Goal: Information Seeking & Learning: Learn about a topic

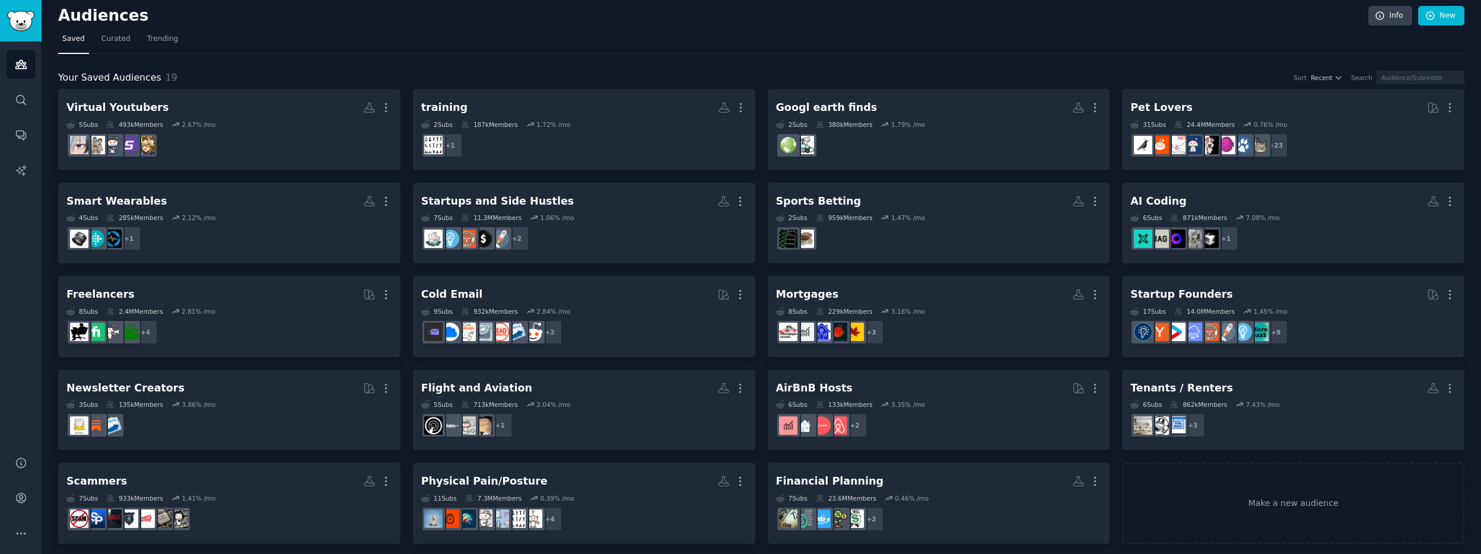
scroll to position [11, 0]
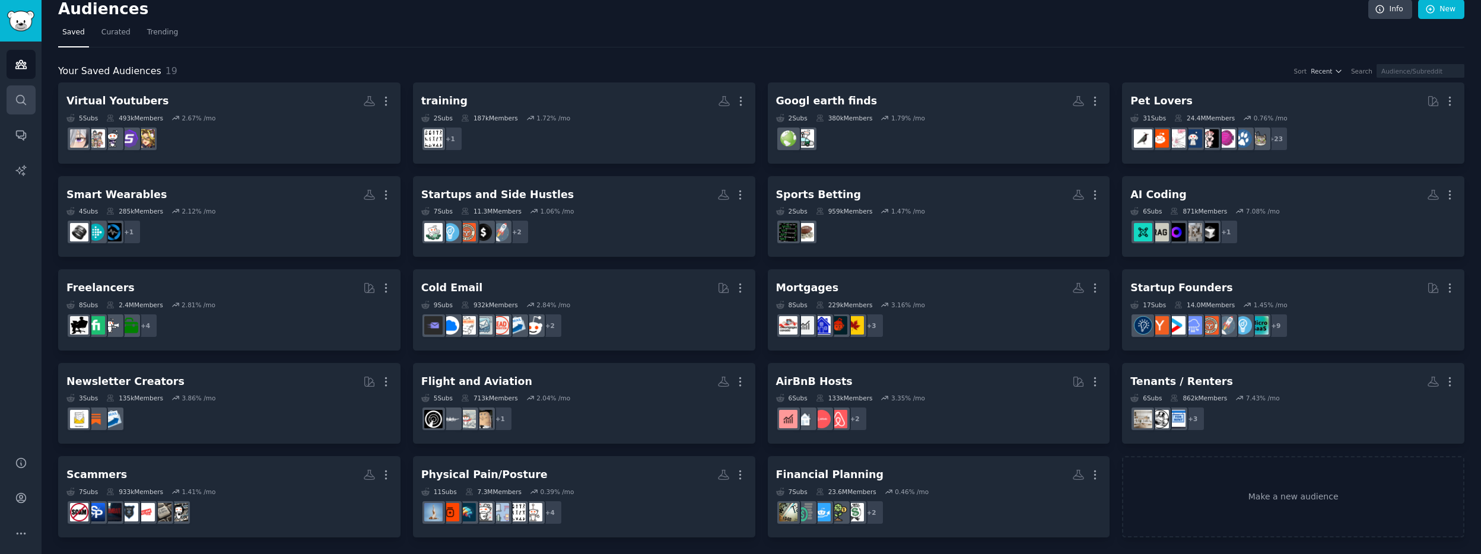
click at [11, 104] on link "Search" at bounding box center [21, 99] width 29 height 29
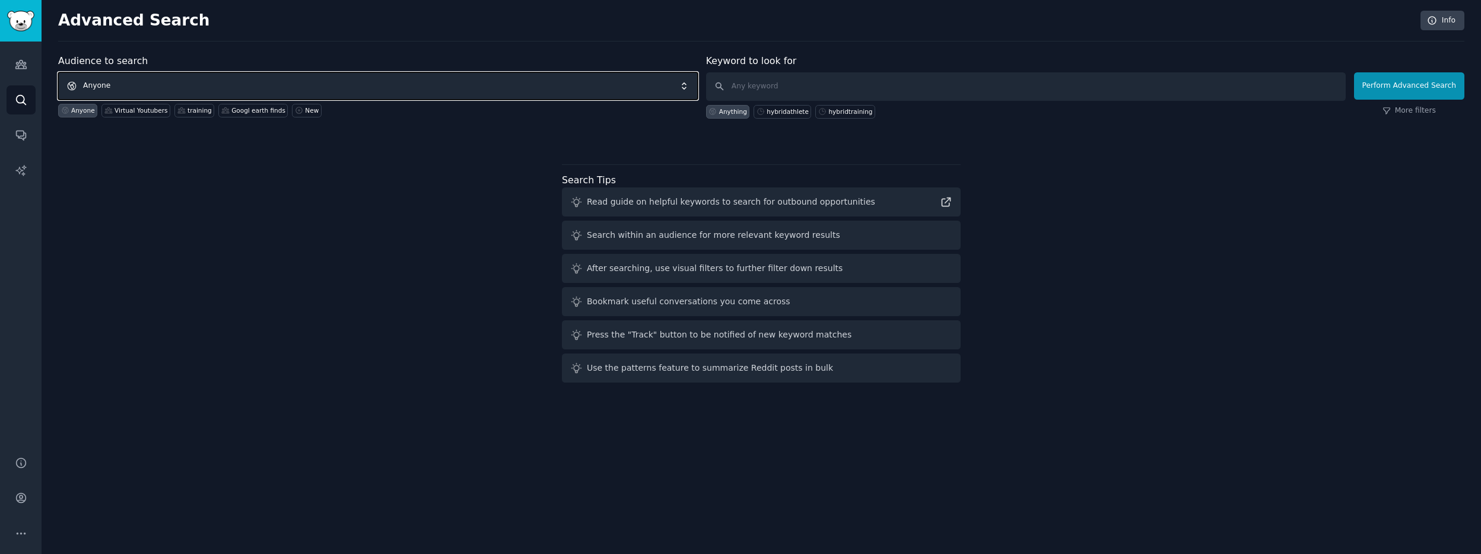
click at [253, 89] on span "Anyone" at bounding box center [378, 85] width 640 height 27
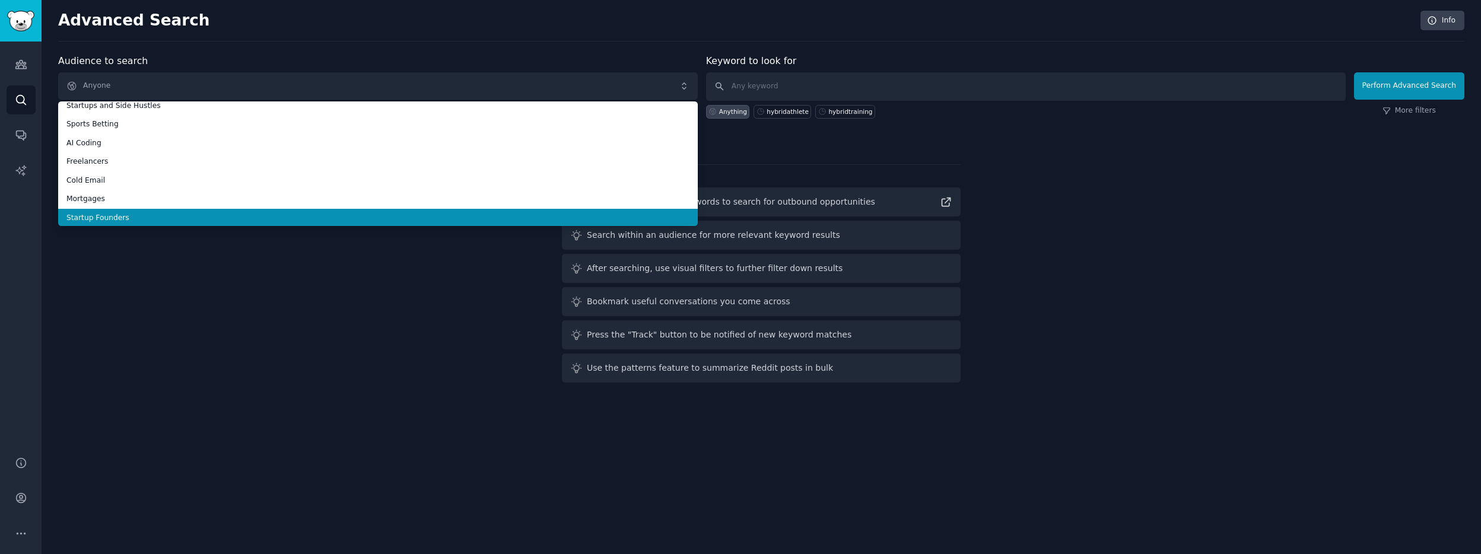
scroll to position [199, 0]
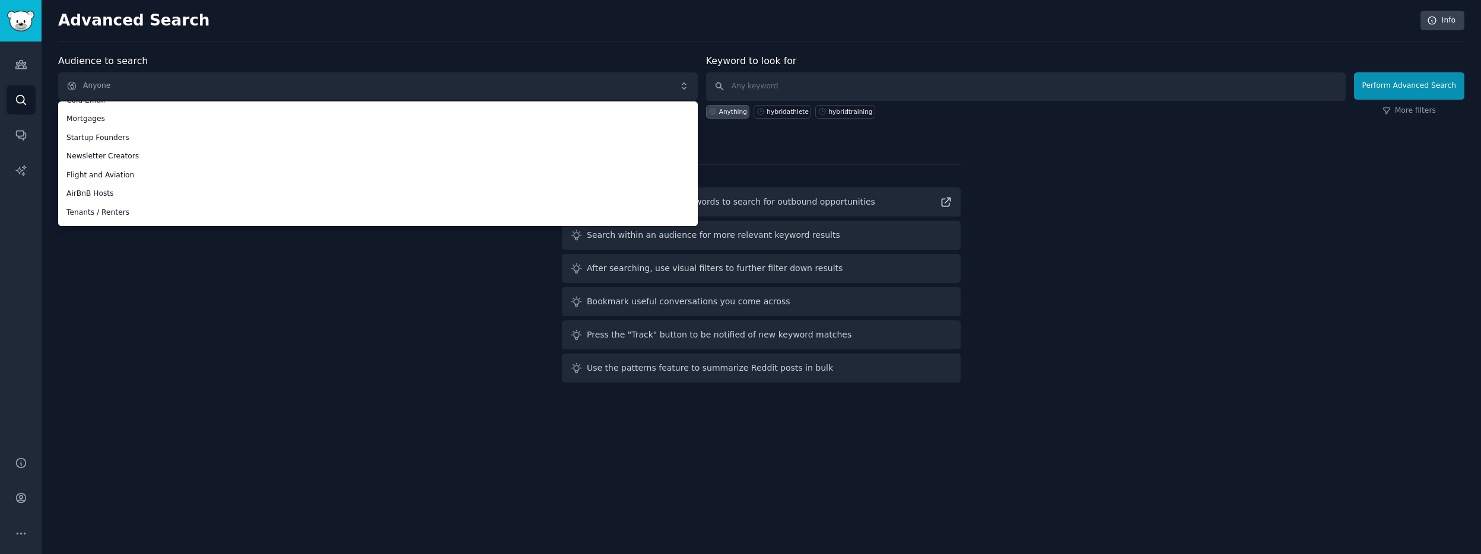
drag, startPoint x: 260, startPoint y: 285, endPoint x: 471, endPoint y: 174, distance: 237.8
click at [262, 285] on div "Audience to search Anyone Anyone Virtual Youtubers training Googl earth finds P…" at bounding box center [761, 220] width 1406 height 333
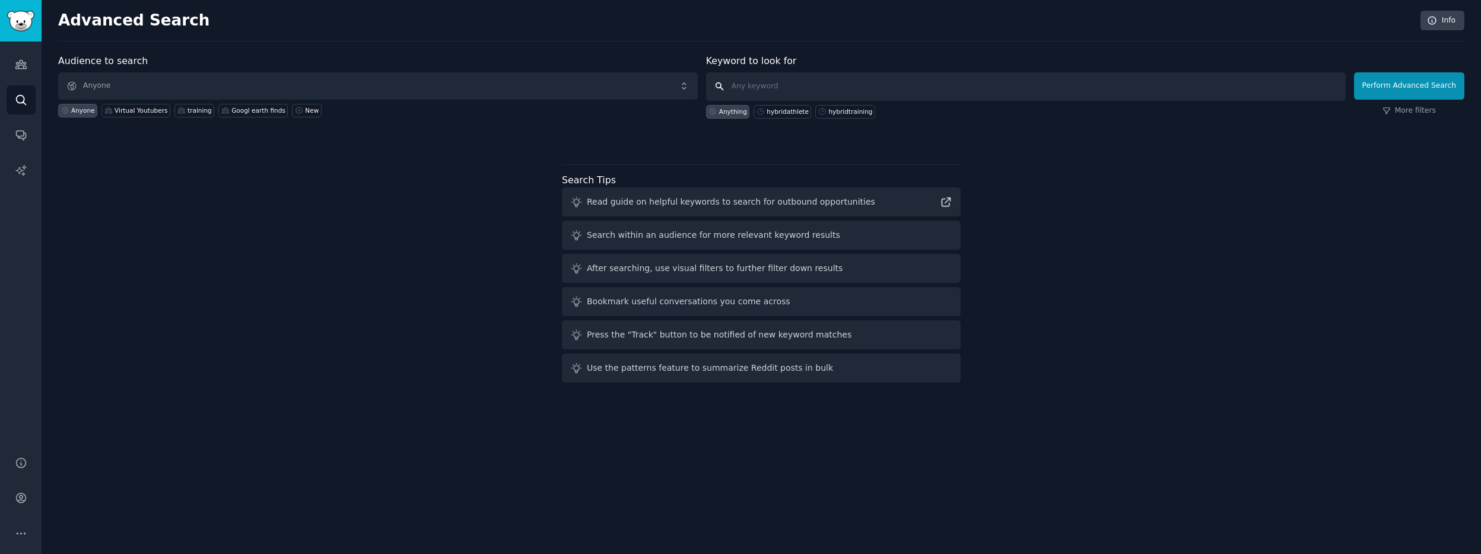
click at [758, 89] on input "text" at bounding box center [1026, 86] width 640 height 28
click at [15, 59] on icon "Sidebar" at bounding box center [21, 64] width 12 height 12
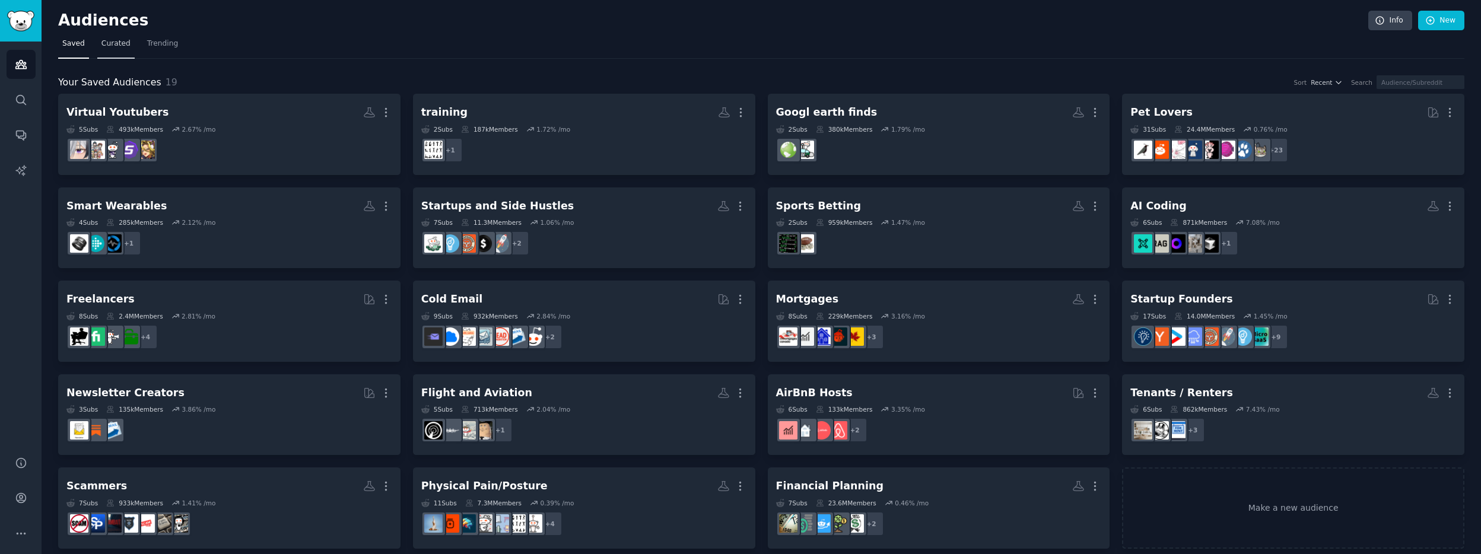
click at [121, 49] on link "Curated" at bounding box center [115, 46] width 37 height 24
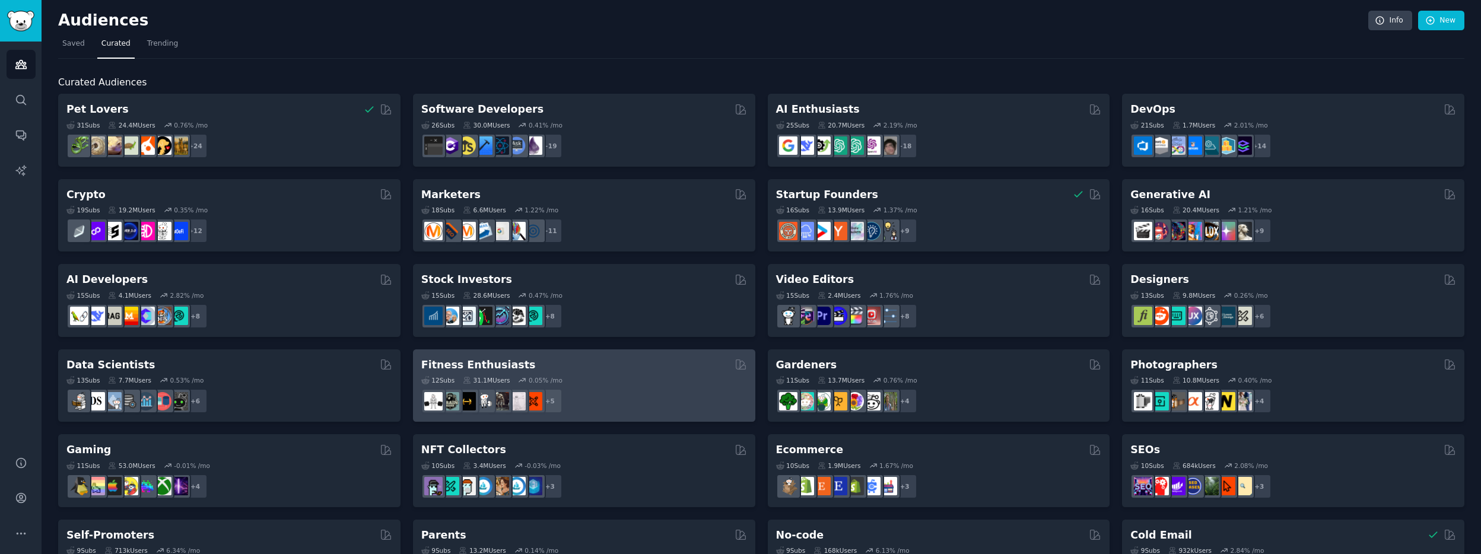
click at [463, 360] on h2 "Fitness Enthusiasts" at bounding box center [478, 365] width 115 height 15
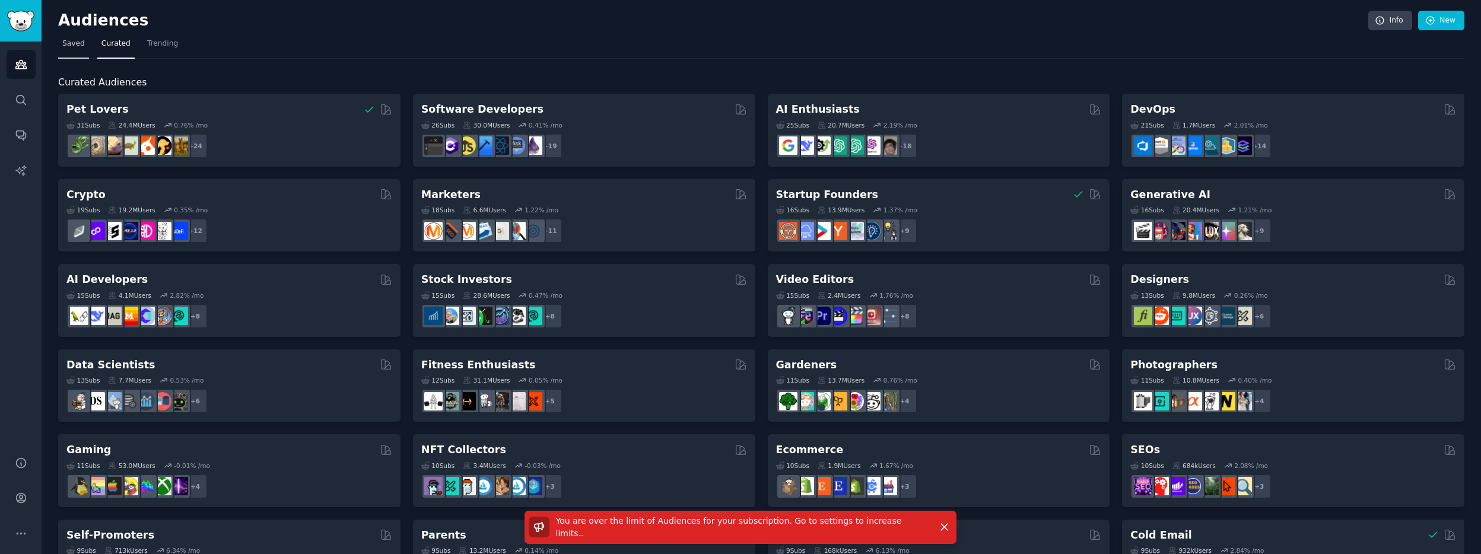
click at [65, 52] on link "Saved" at bounding box center [73, 46] width 31 height 24
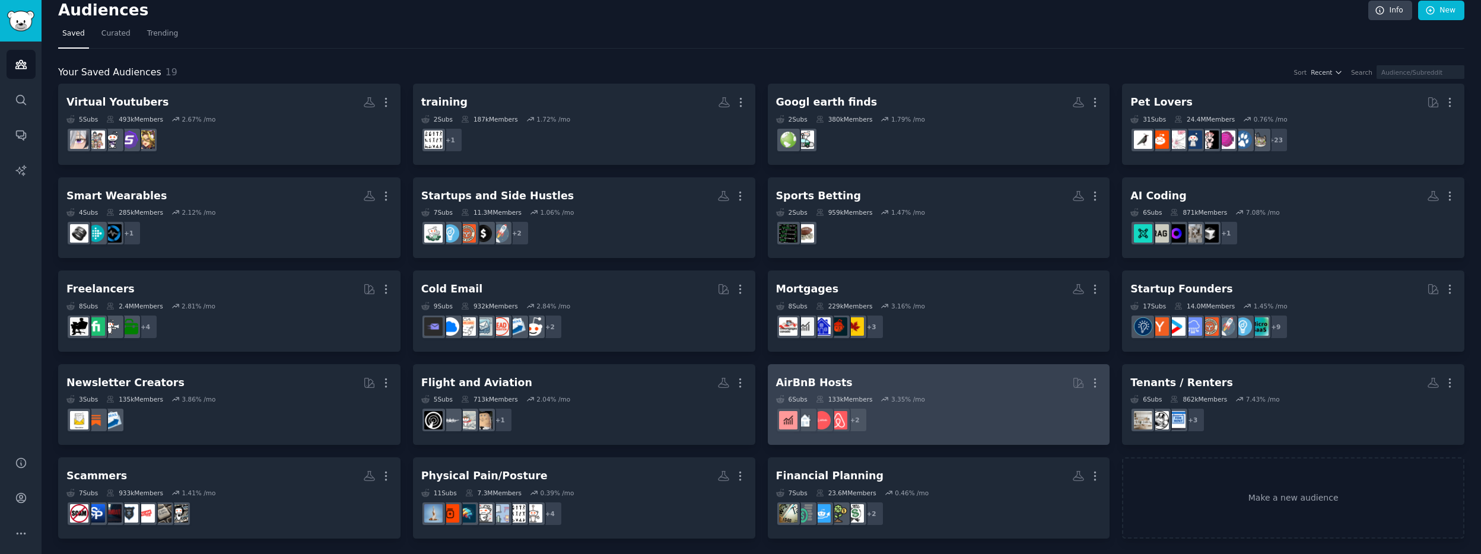
scroll to position [11, 0]
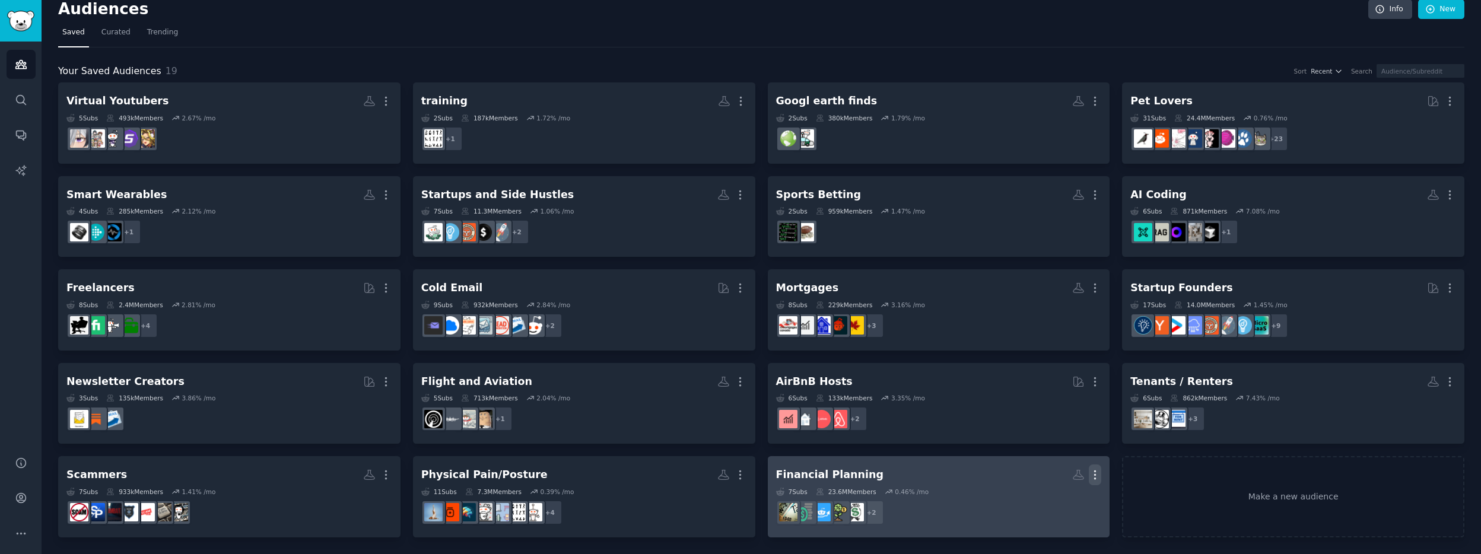
click at [1094, 478] on icon "button" at bounding box center [1095, 475] width 12 height 12
click at [1066, 498] on p "Delete" at bounding box center [1062, 500] width 27 height 12
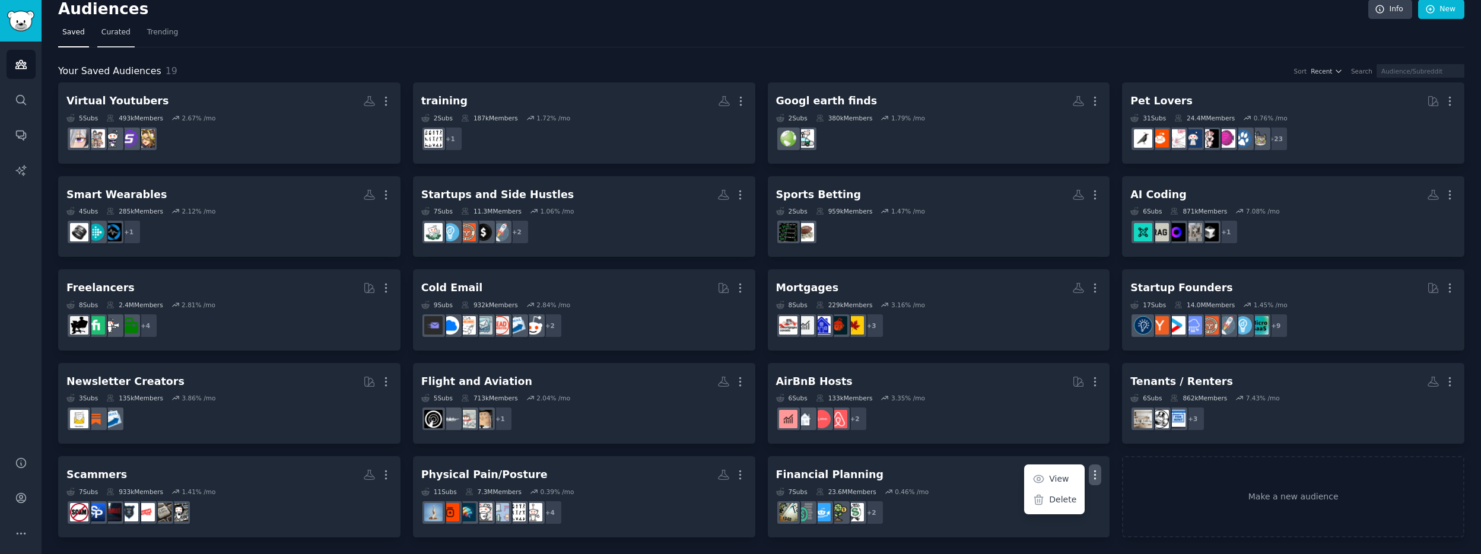
click at [126, 27] on span "Curated" at bounding box center [115, 32] width 29 height 11
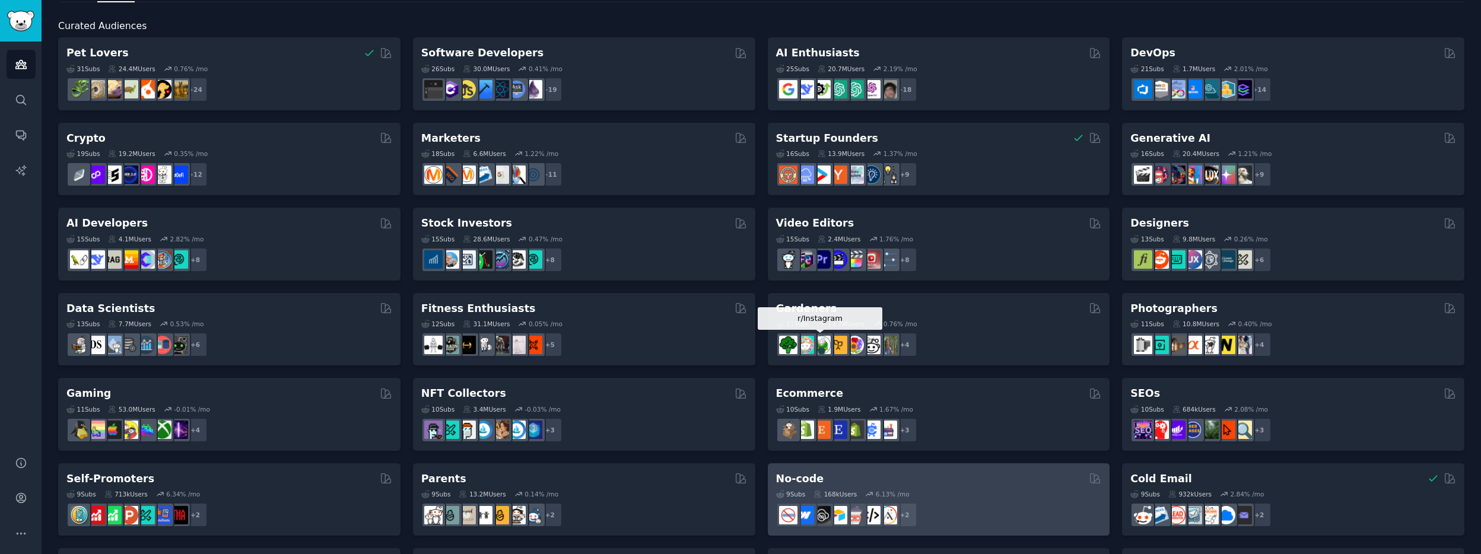
scroll to position [18, 0]
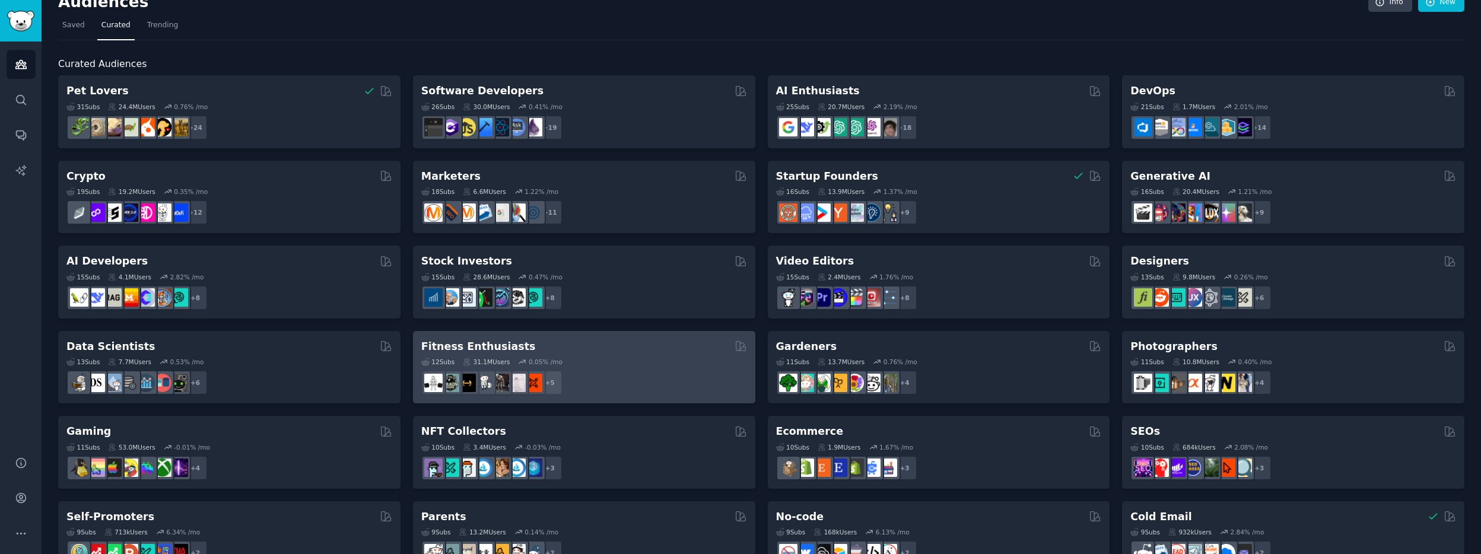
click at [523, 348] on div "Fitness Enthusiasts Curated by GummySearch" at bounding box center [584, 346] width 326 height 15
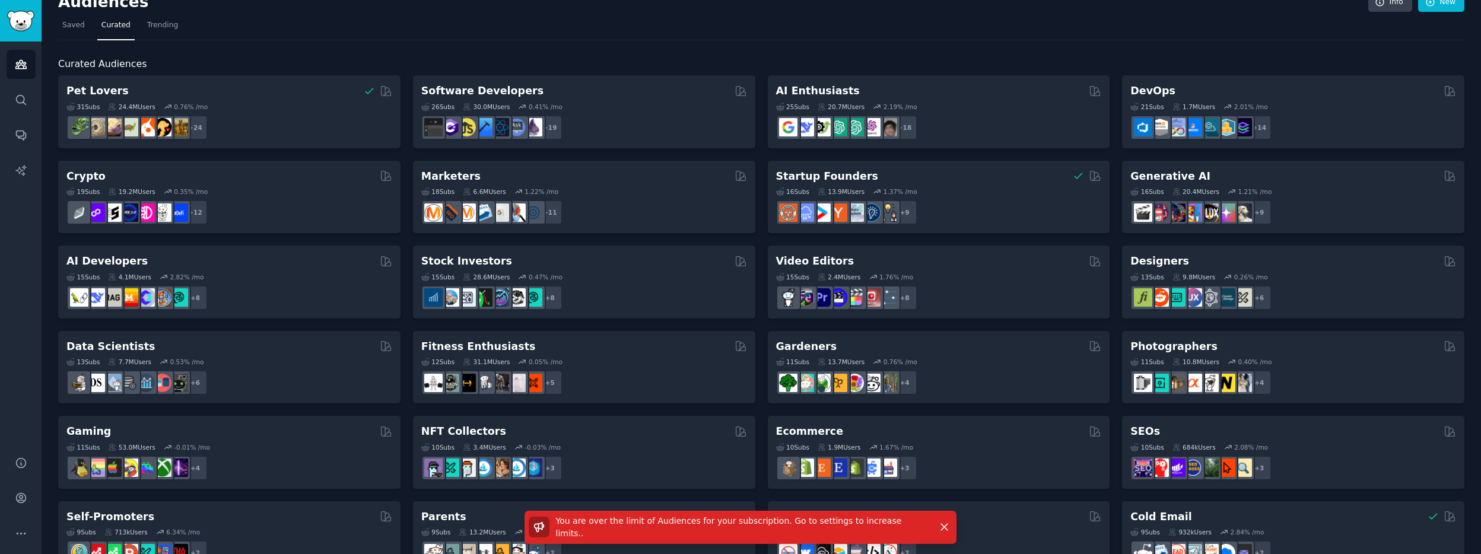
click at [873, 530] on span "You are over the limit of Audiences for your subscription. Go to settings to in…" at bounding box center [729, 527] width 346 height 22
click at [27, 146] on link "Conversations" at bounding box center [21, 134] width 29 height 29
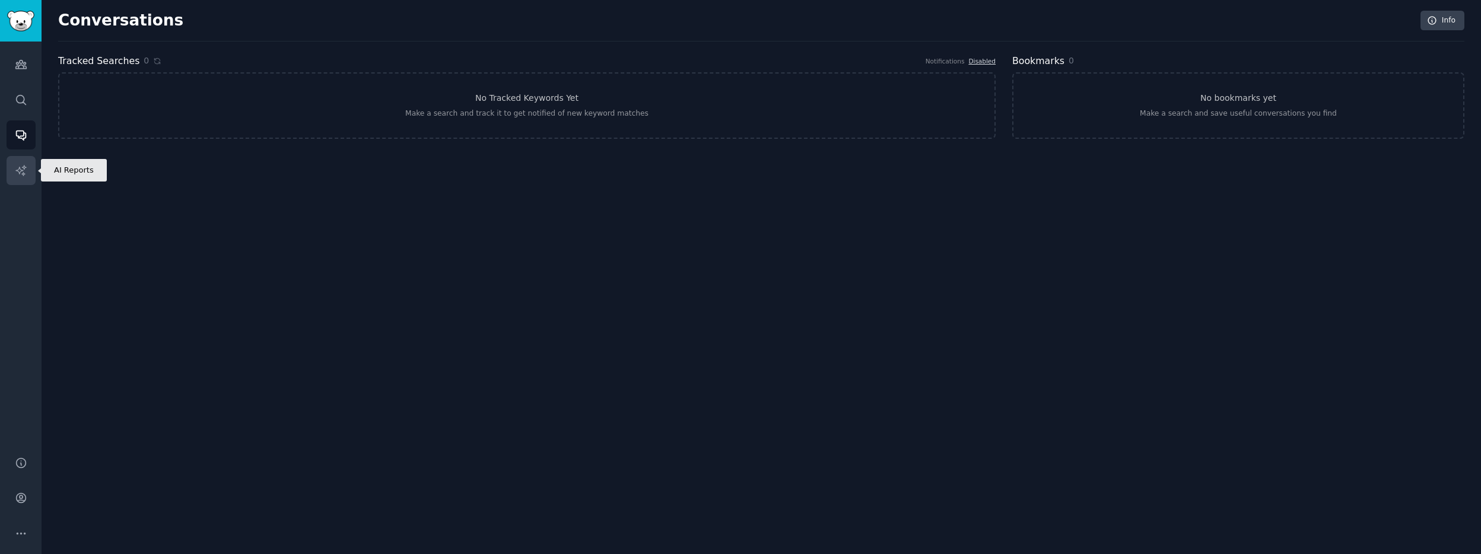
click at [24, 166] on icon "Sidebar" at bounding box center [20, 170] width 10 height 10
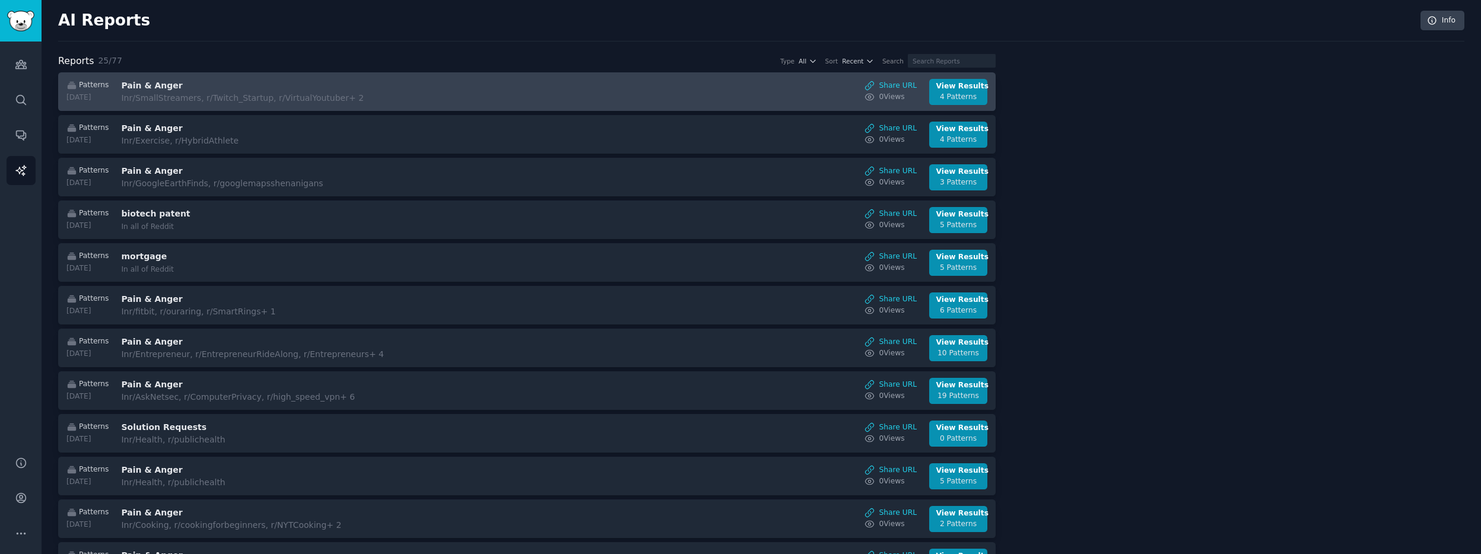
click at [149, 85] on h3 "Pain & Anger" at bounding box center [220, 86] width 199 height 12
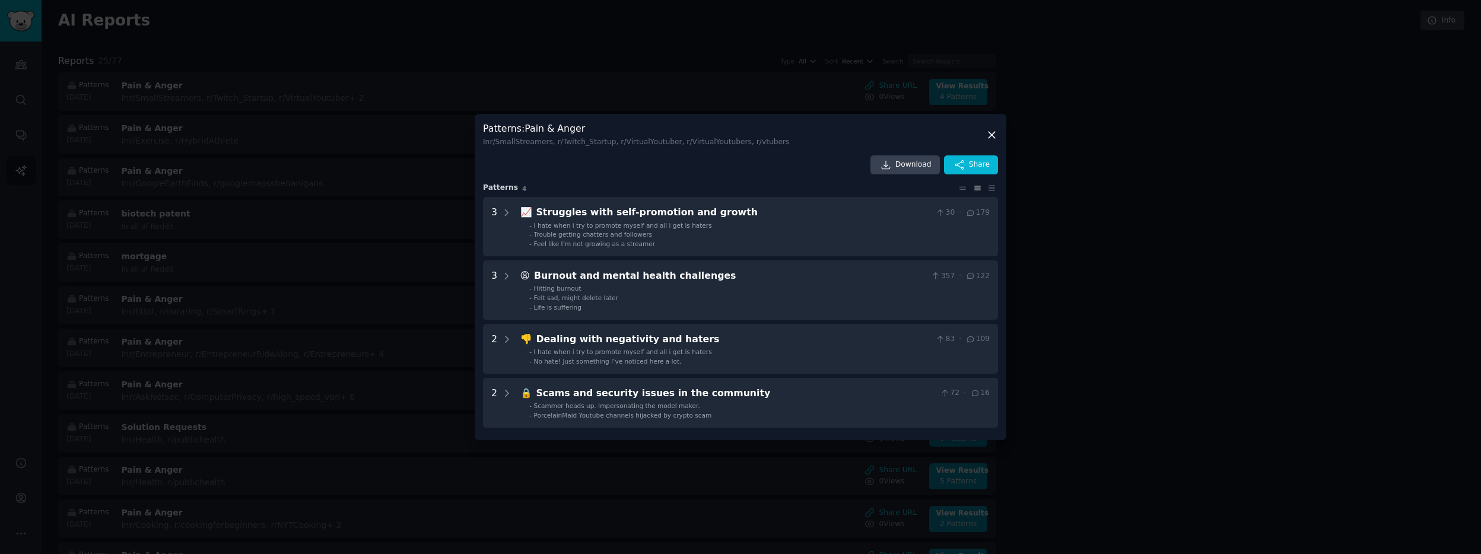
click at [349, 214] on div at bounding box center [740, 277] width 1481 height 554
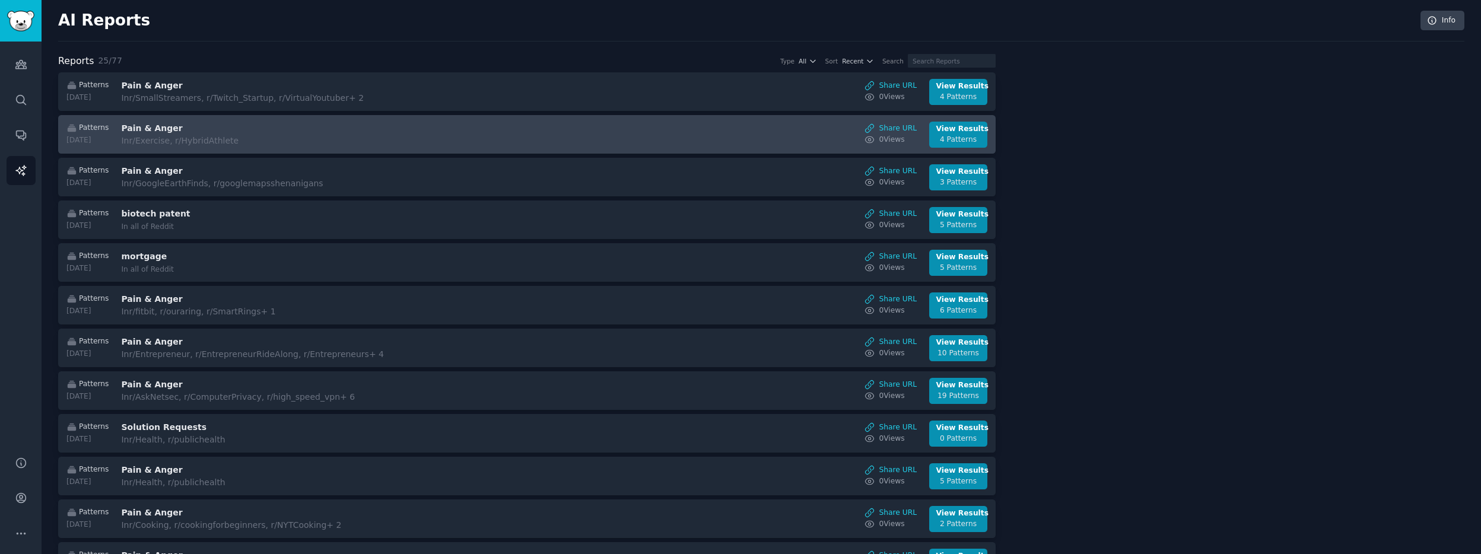
click at [228, 139] on div "In r/Exercise, r/HybridAthlete" at bounding box center [220, 141] width 199 height 12
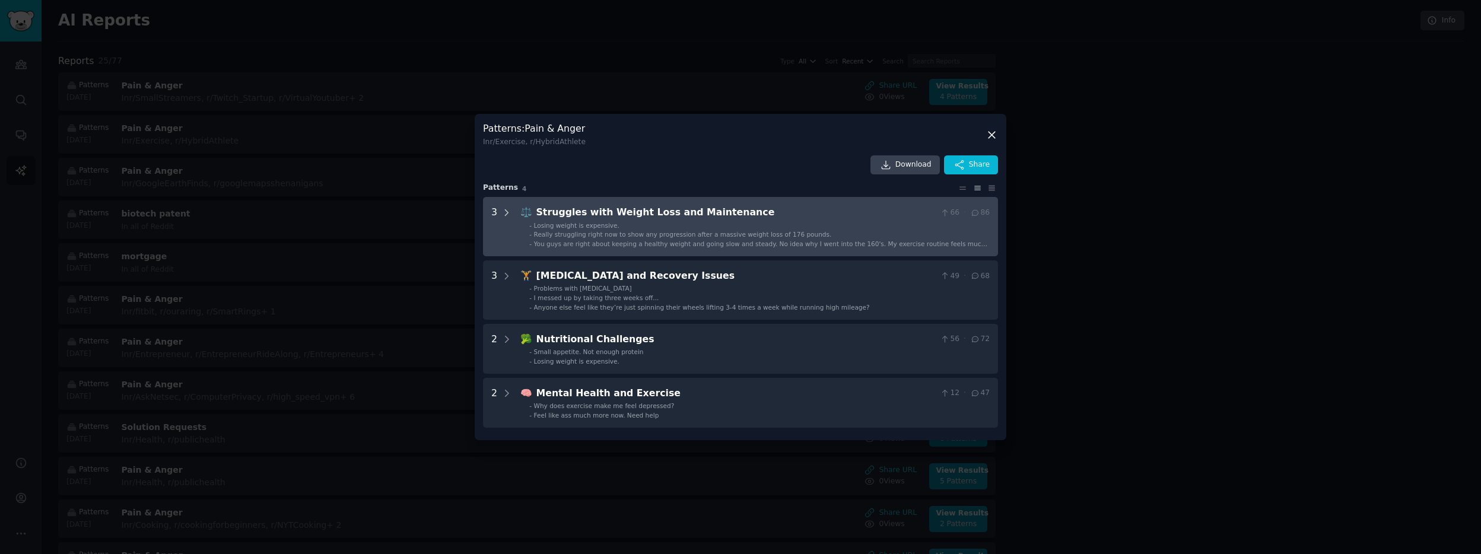
click at [509, 209] on icon at bounding box center [506, 213] width 11 height 11
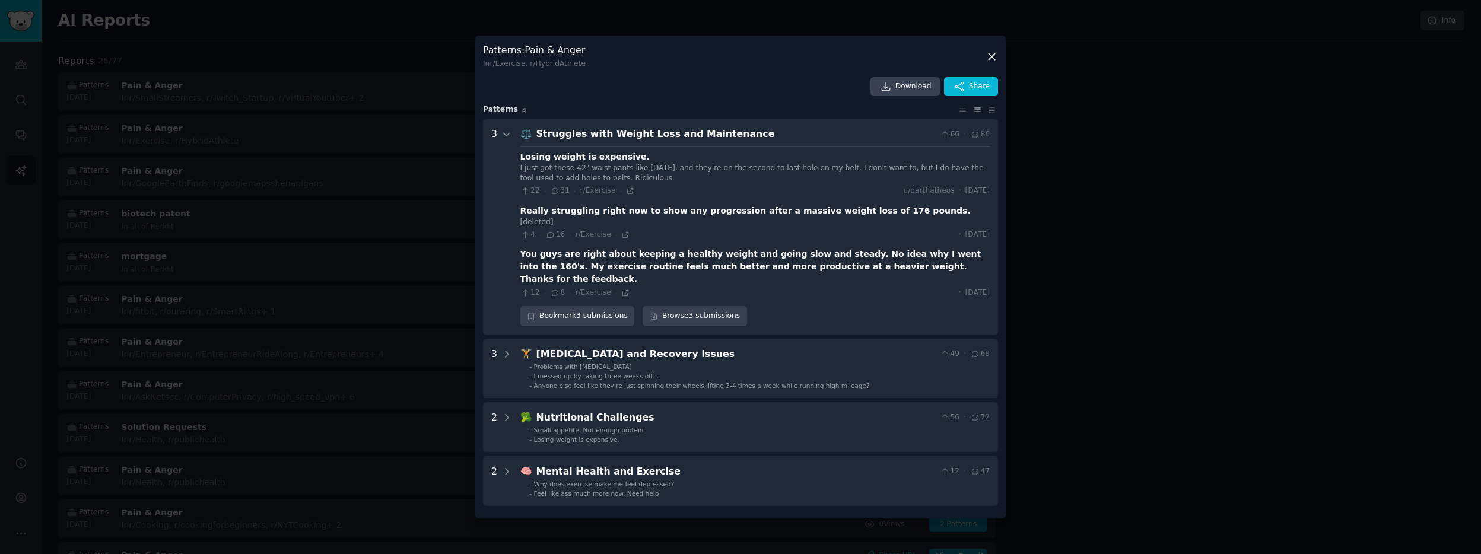
drag, startPoint x: 518, startPoint y: 174, endPoint x: 651, endPoint y: 187, distance: 133.5
click at [651, 187] on Maintenance "3 ⚖️ Struggles with Weight Loss and Maintenance 66 · 86 Losing weight is expens…" at bounding box center [740, 227] width 515 height 216
click at [655, 184] on div "I just got these 42" waist pants like [DATE], and they're on the second to last…" at bounding box center [754, 173] width 469 height 21
drag, startPoint x: 669, startPoint y: 187, endPoint x: 518, endPoint y: 176, distance: 151.8
click at [488, 174] on Maintenance "3 ⚖️ Struggles with Weight Loss and Maintenance 66 · 86 Losing weight is expens…" at bounding box center [740, 227] width 515 height 216
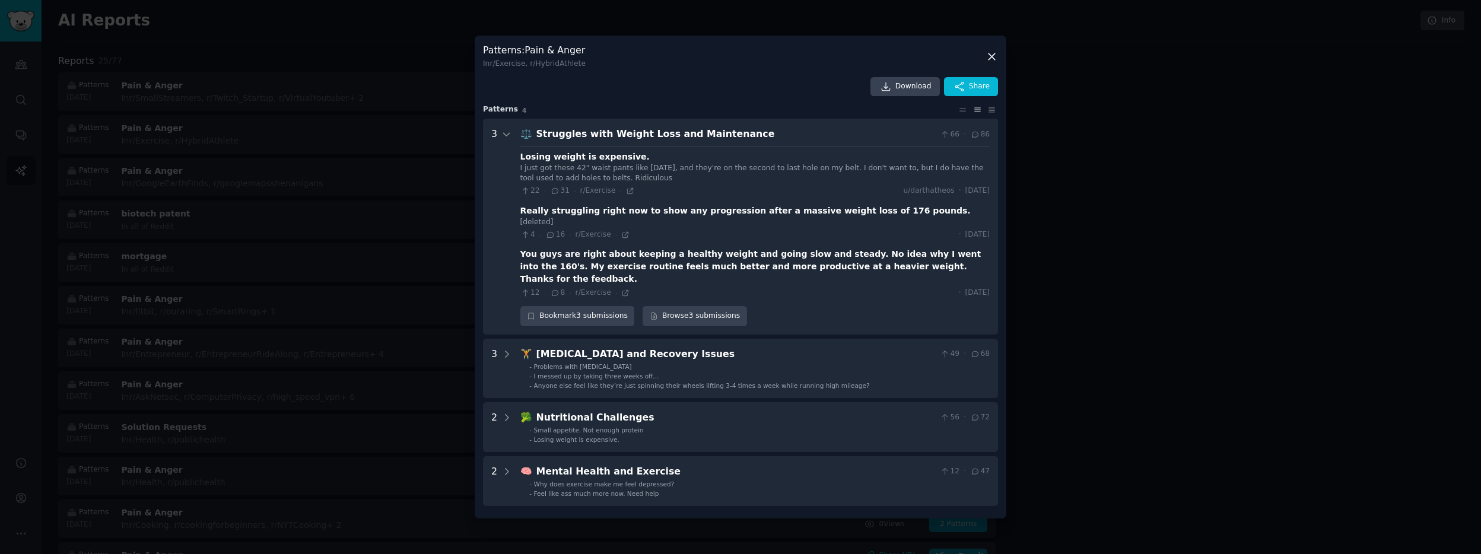
drag, startPoint x: 532, startPoint y: 176, endPoint x: 554, endPoint y: 178, distance: 22.1
click at [532, 176] on div "I just got these 42" waist pants like [DATE], and they're on the second to last…" at bounding box center [754, 173] width 469 height 21
drag, startPoint x: 679, startPoint y: 187, endPoint x: 511, endPoint y: 175, distance: 168.3
click at [511, 175] on Maintenance "3 ⚖️ Struggles with Weight Loss and Maintenance 66 · 86 Losing weight is expens…" at bounding box center [740, 227] width 515 height 216
click at [750, 217] on div "Really struggling right now to show any progression after a massive weight loss…" at bounding box center [745, 211] width 450 height 12
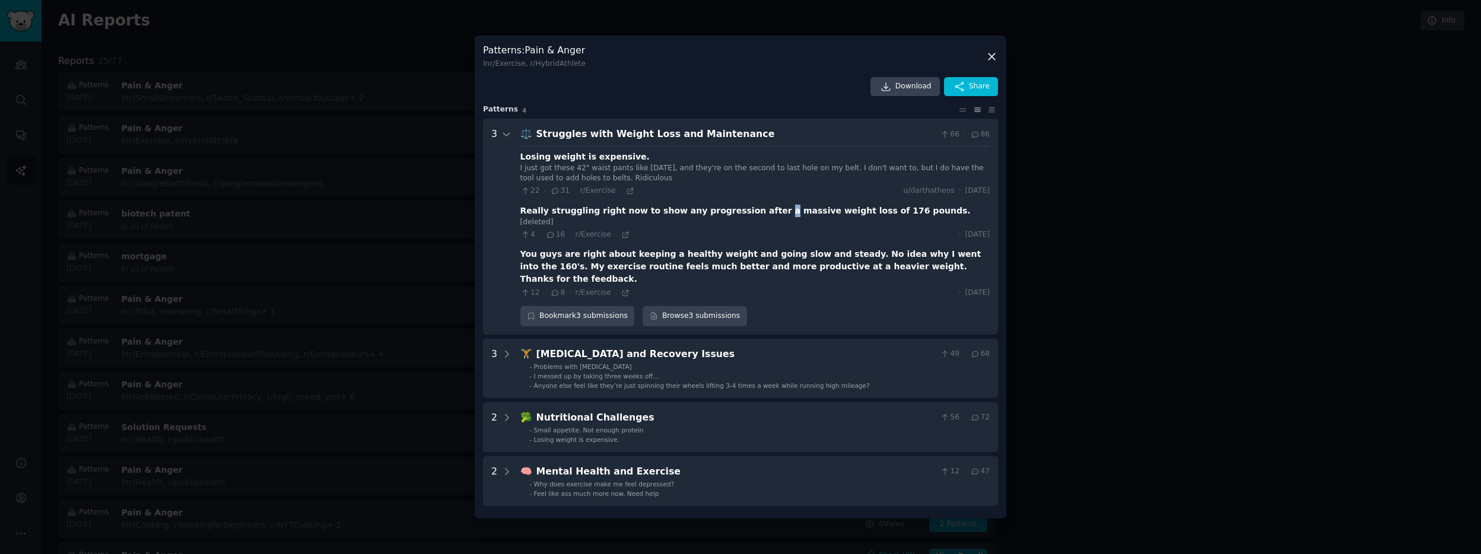
click at [750, 217] on div "Really struggling right now to show any progression after a massive weight loss…" at bounding box center [745, 211] width 450 height 12
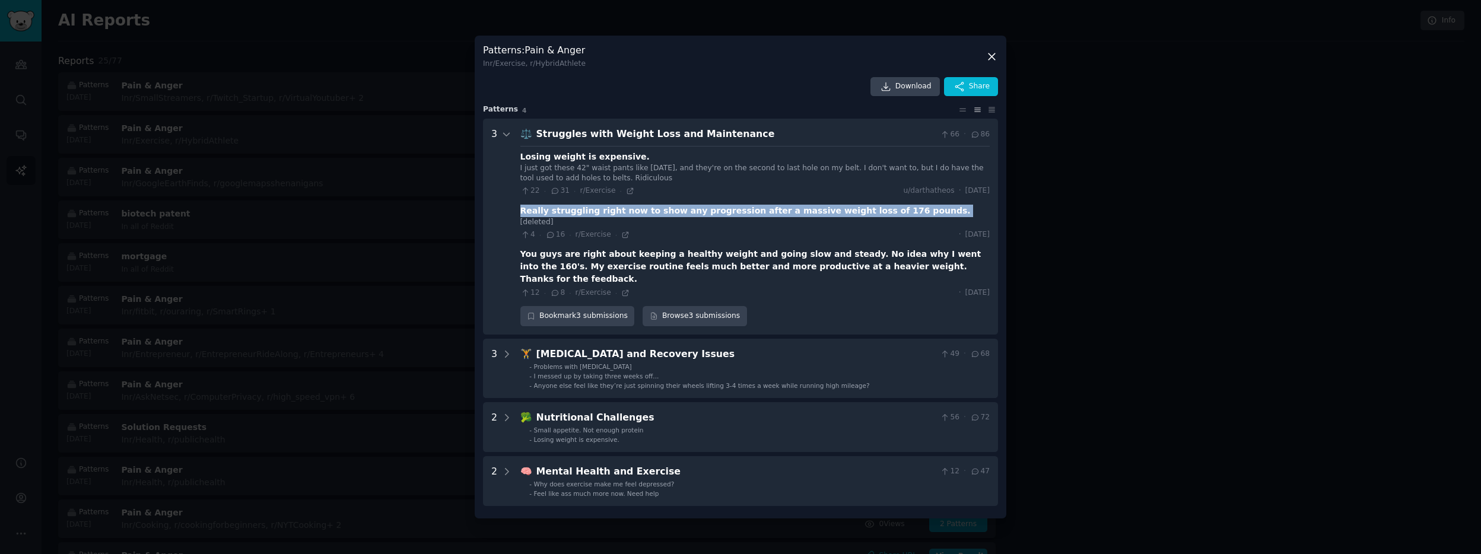
click at [750, 217] on div "Really struggling right now to show any progression after a massive weight loss…" at bounding box center [745, 211] width 450 height 12
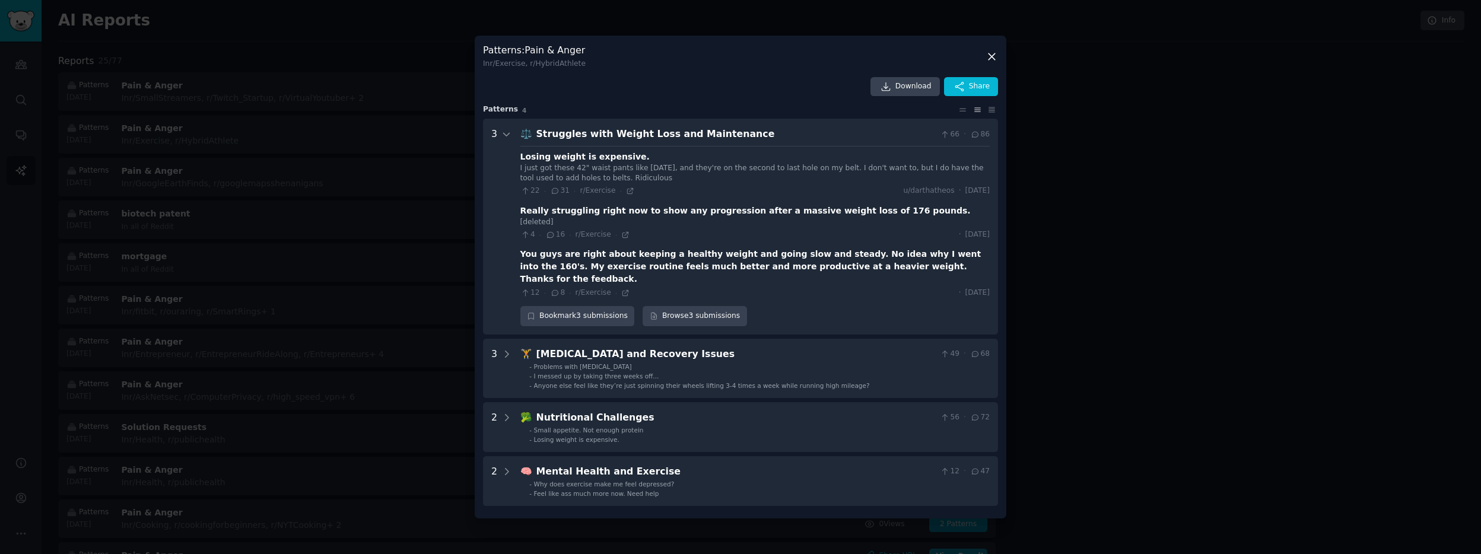
click at [632, 265] on div "You guys are right about keeping a healthy weight and going slow and steady. No…" at bounding box center [754, 266] width 469 height 37
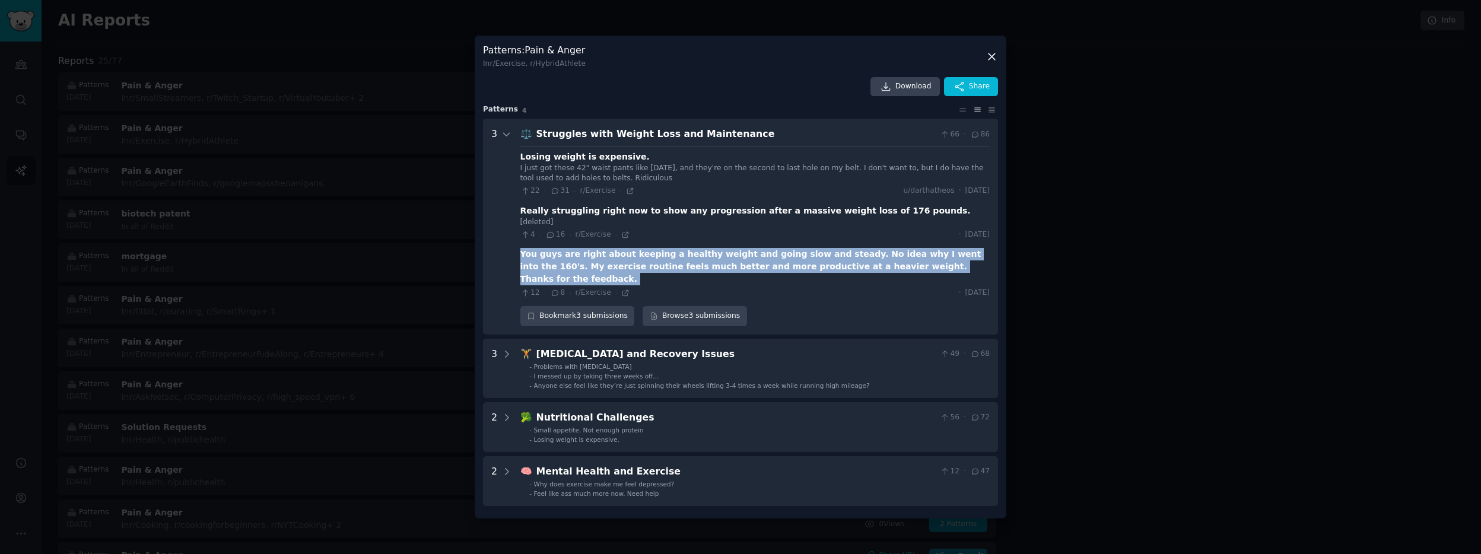
click at [632, 265] on div "You guys are right about keeping a healthy weight and going slow and steady. No…" at bounding box center [754, 266] width 469 height 37
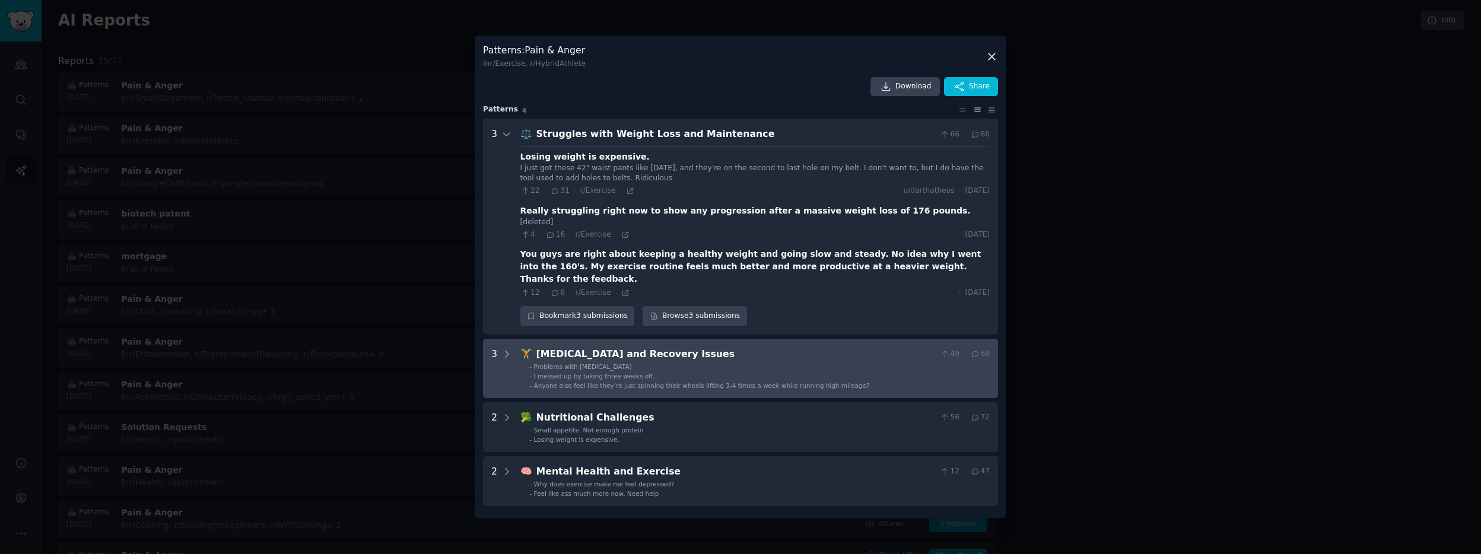
click at [531, 349] on span "🏋️" at bounding box center [526, 353] width 12 height 11
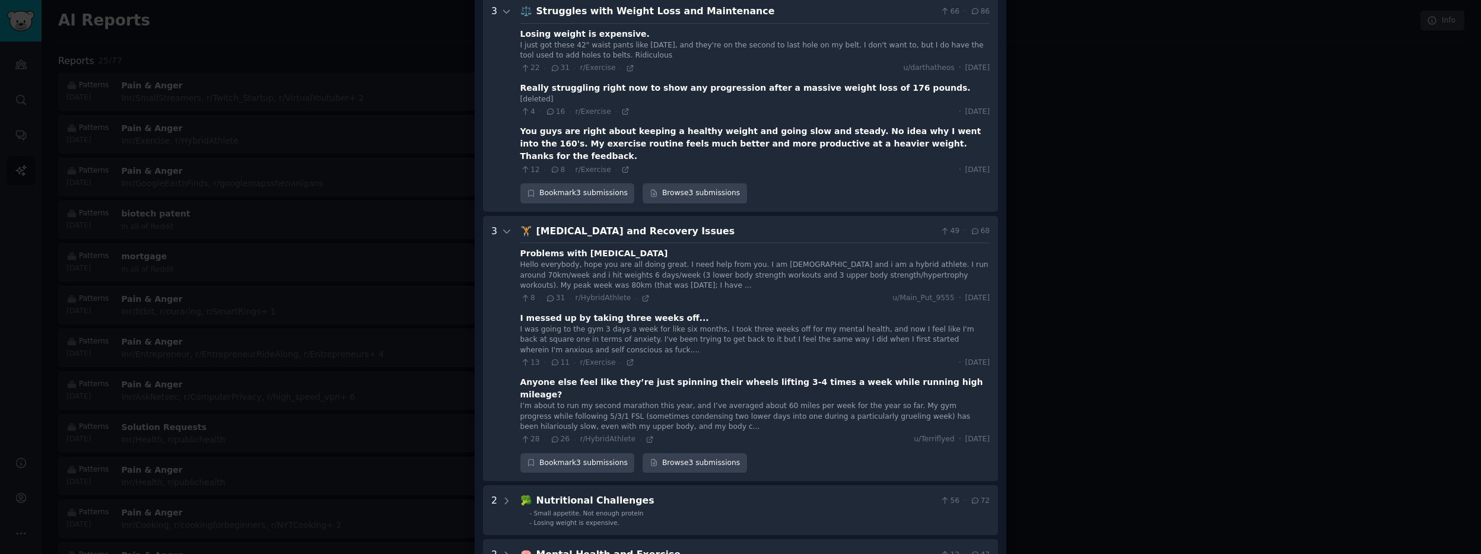
scroll to position [126, 0]
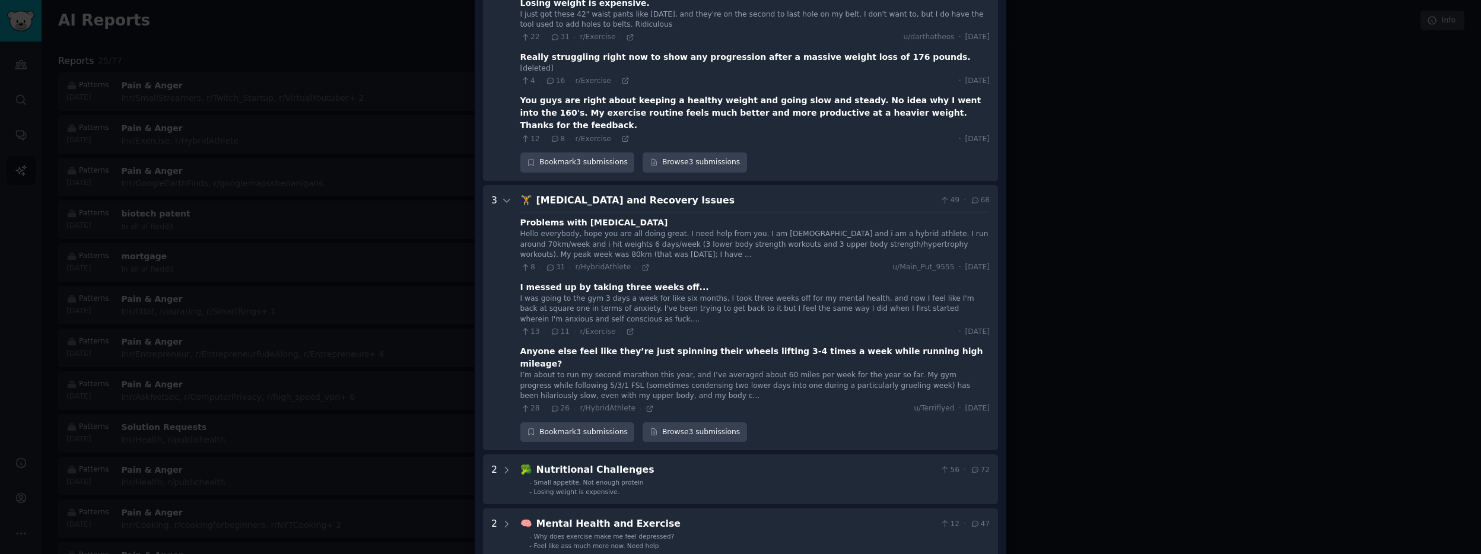
click at [605, 229] on div "Hello everybody, hope you are all doing great. I need help from you. I am [DEMO…" at bounding box center [754, 244] width 469 height 31
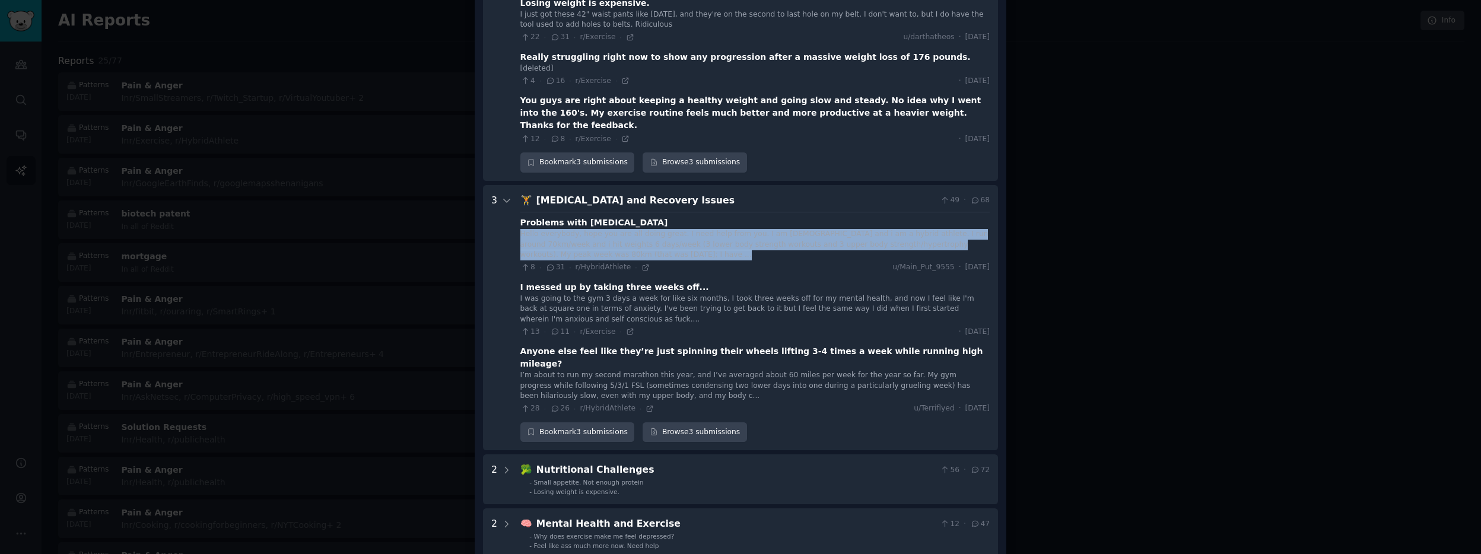
click at [605, 229] on div "Hello everybody, hope you are all doing great. I need help from you. I am [DEMO…" at bounding box center [754, 244] width 469 height 31
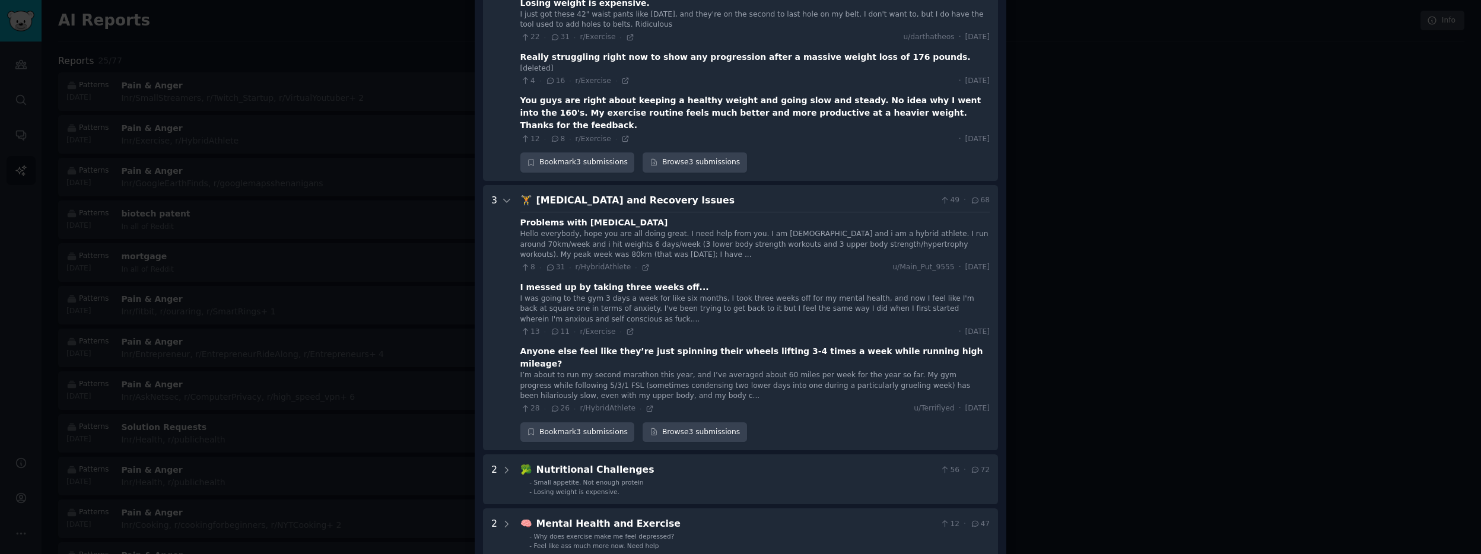
click at [631, 294] on div "I was going to the gym 3 days a week for like six months, I took three weeks of…" at bounding box center [754, 309] width 469 height 31
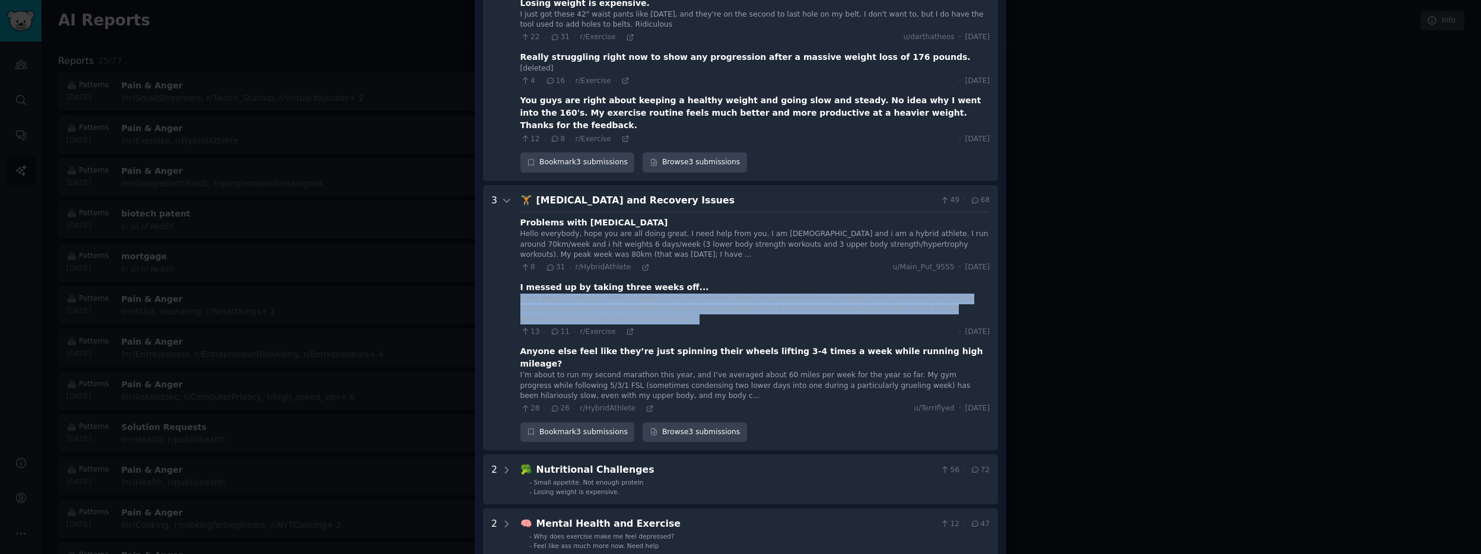
click at [631, 294] on div "I was going to the gym 3 days a week for like six months, I took three weeks of…" at bounding box center [754, 309] width 469 height 31
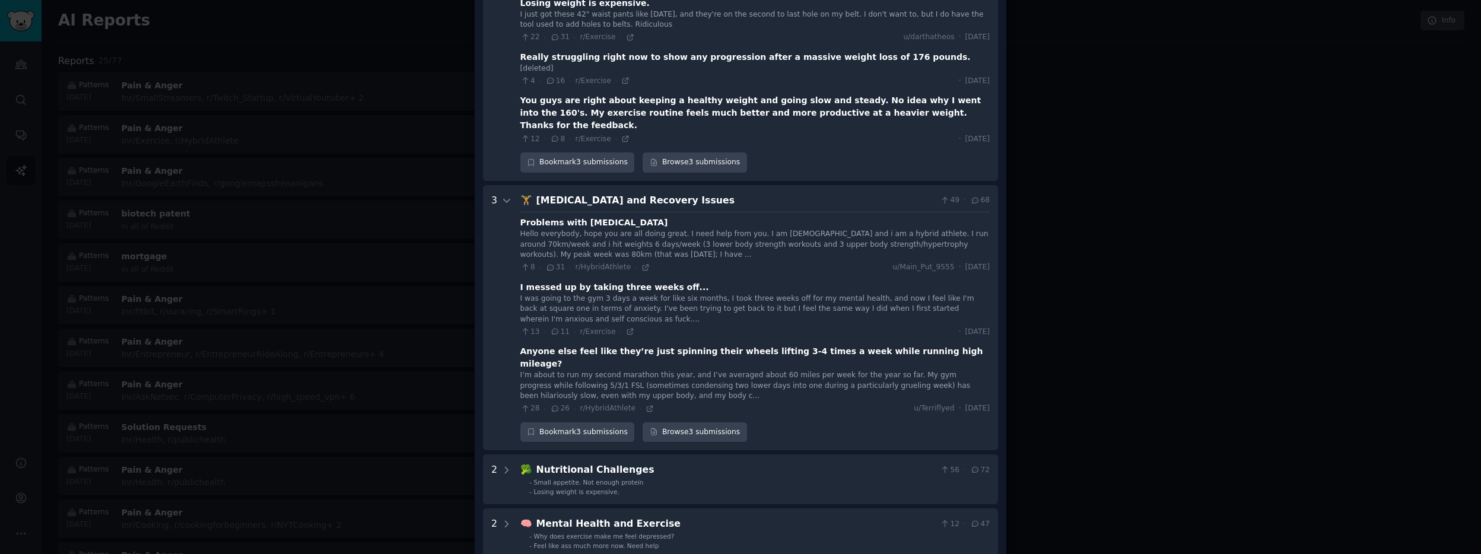
click at [639, 370] on div "I’m about to run my second marathon this year, and I’ve averaged about 60 miles…" at bounding box center [754, 385] width 469 height 31
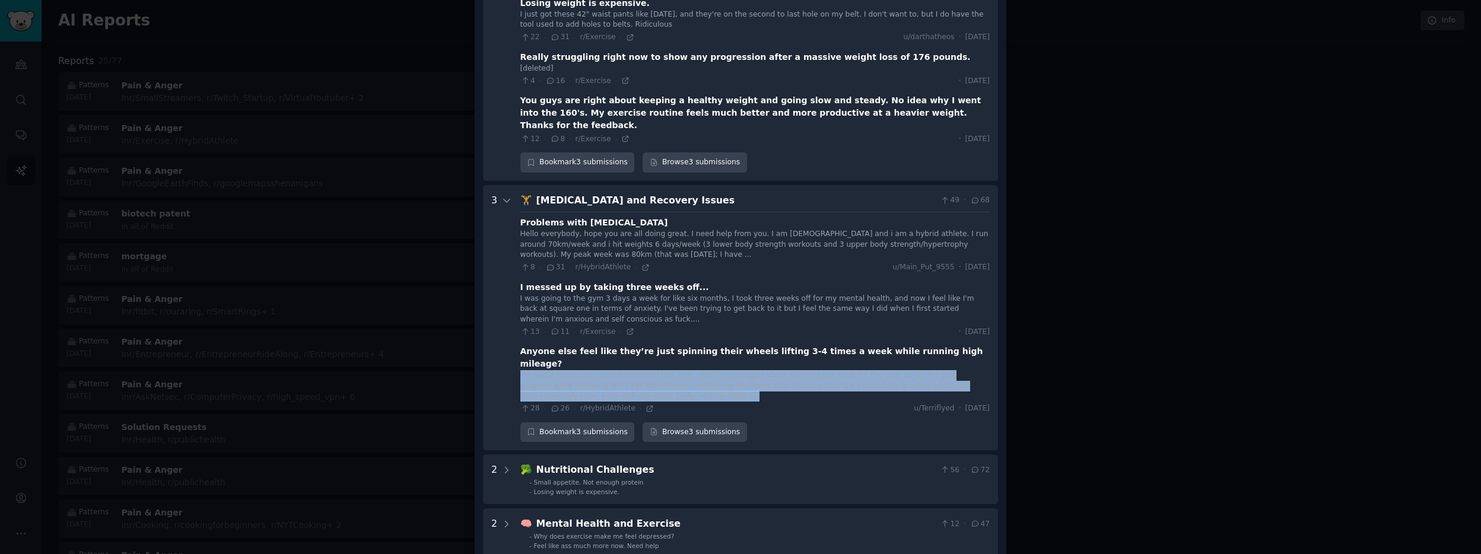
click at [639, 370] on div "I’m about to run my second marathon this year, and I’ve averaged about 60 miles…" at bounding box center [754, 385] width 469 height 31
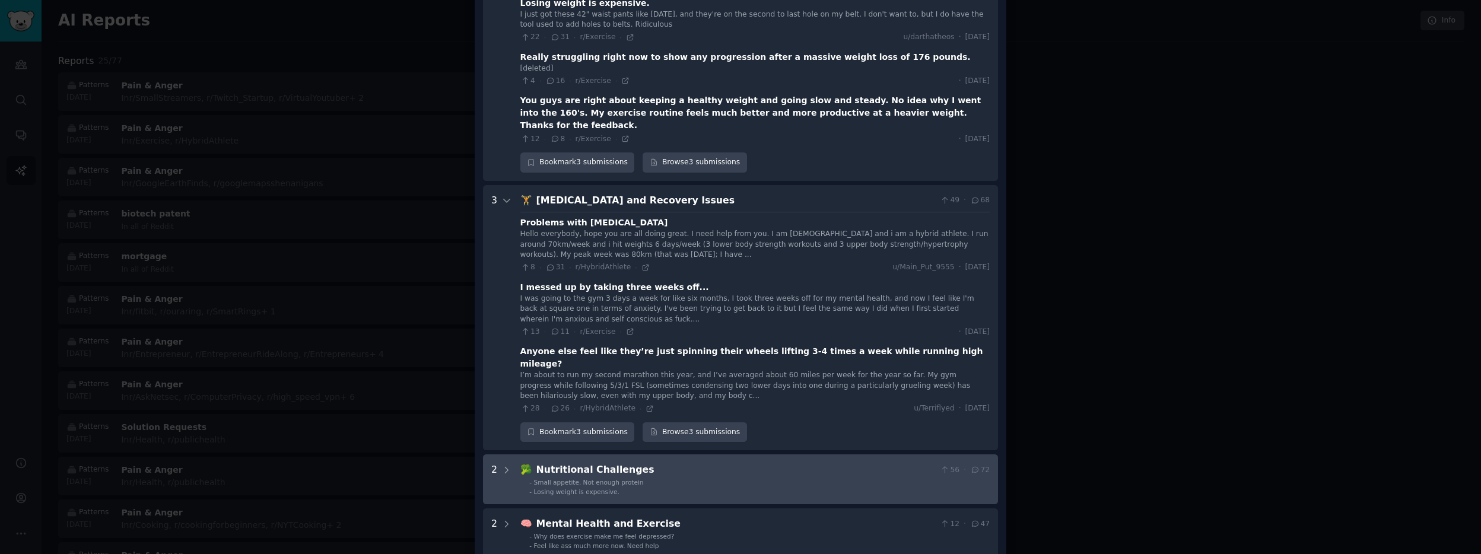
click at [545, 463] on div "Nutritional Challenges" at bounding box center [735, 470] width 399 height 15
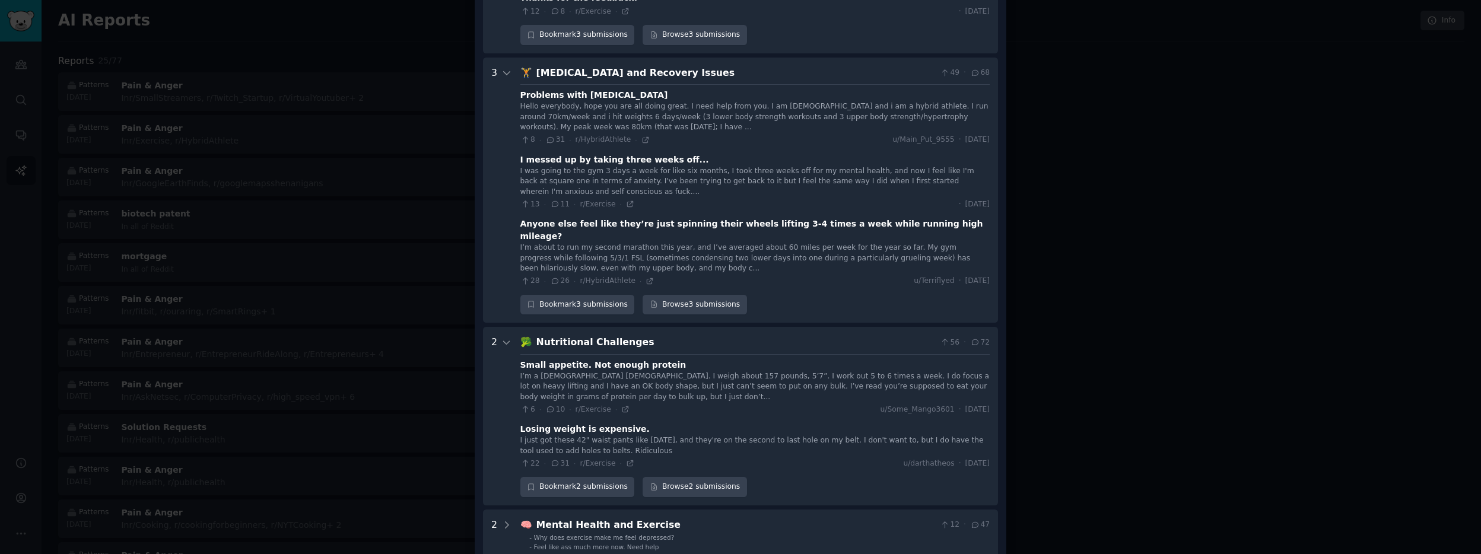
scroll to position [255, 0]
click at [601, 370] on div "I’m a [DEMOGRAPHIC_DATA] [DEMOGRAPHIC_DATA]. I weigh about 157 pounds, 5’7”. I …" at bounding box center [754, 385] width 469 height 31
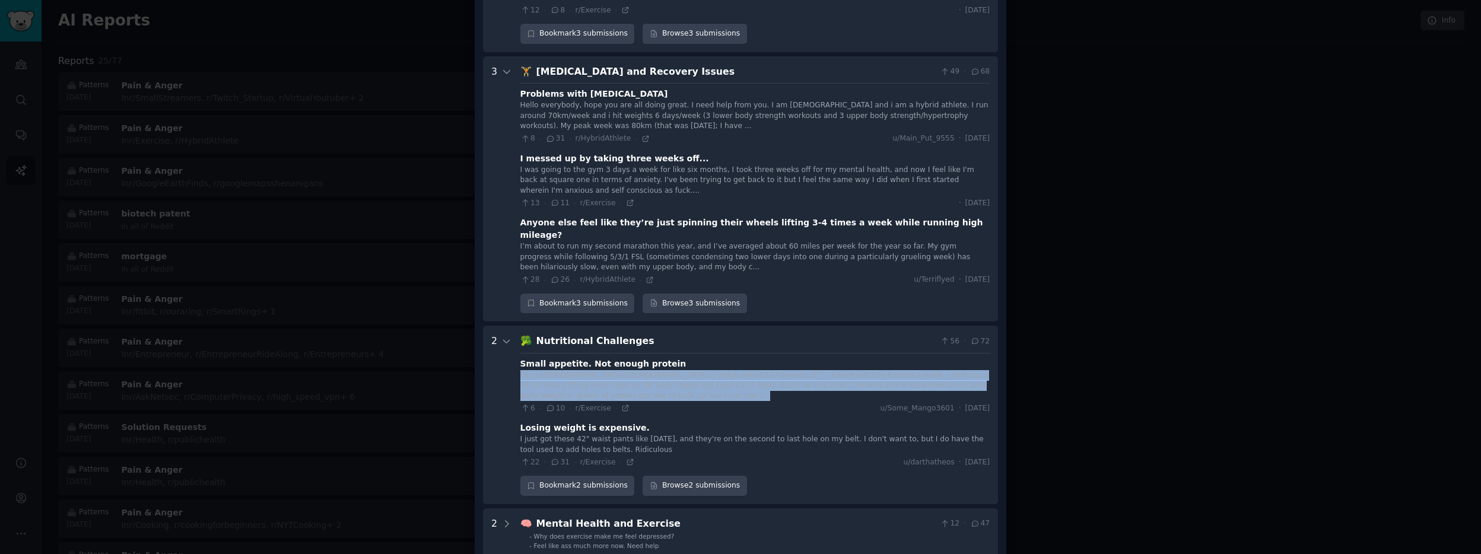
click at [601, 370] on div "I’m a [DEMOGRAPHIC_DATA] [DEMOGRAPHIC_DATA]. I weigh about 157 pounds, 5’7”. I …" at bounding box center [754, 385] width 469 height 31
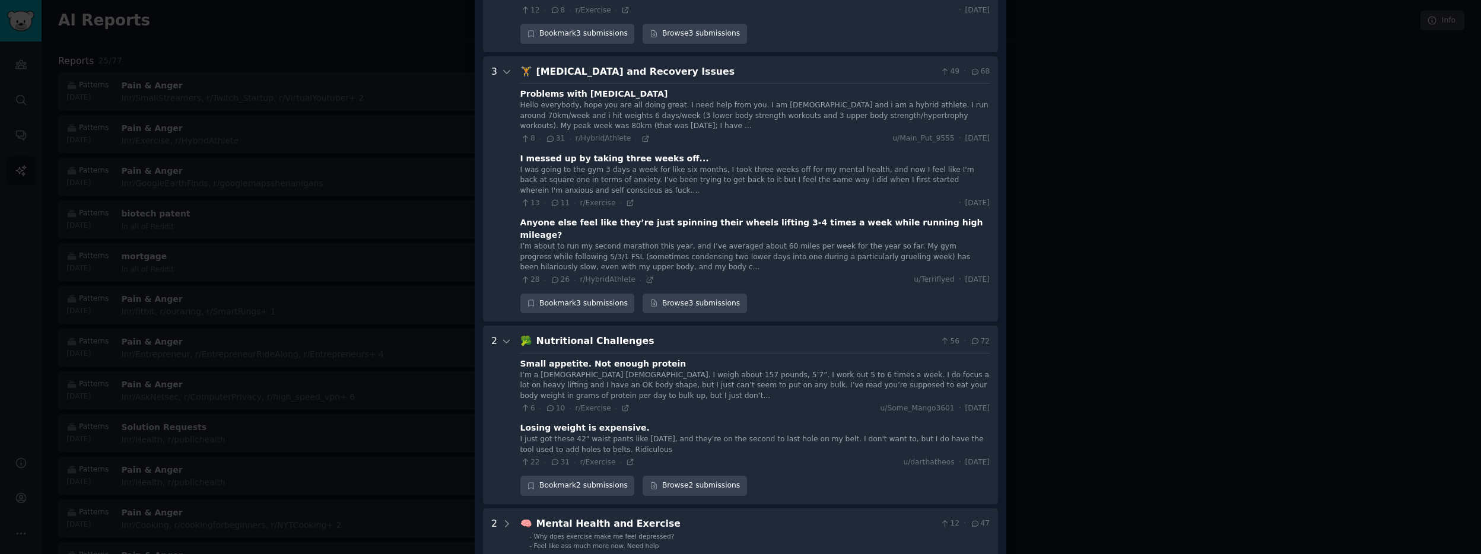
click at [635, 241] on div "I’m about to run my second marathon this year, and I’ve averaged about 60 miles…" at bounding box center [754, 256] width 469 height 31
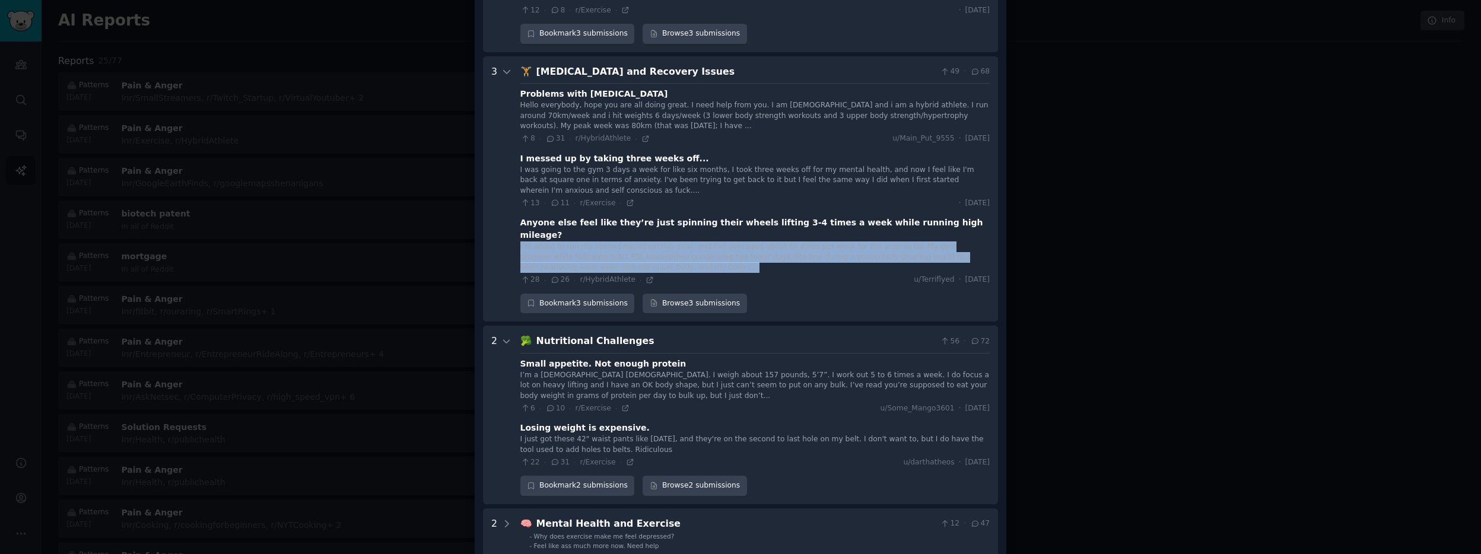
click at [635, 241] on div "I’m about to run my second marathon this year, and I’ve averaged about 60 miles…" at bounding box center [754, 256] width 469 height 31
click at [743, 241] on div "I’m about to run my second marathon this year, and I’ve averaged about 60 miles…" at bounding box center [754, 256] width 469 height 31
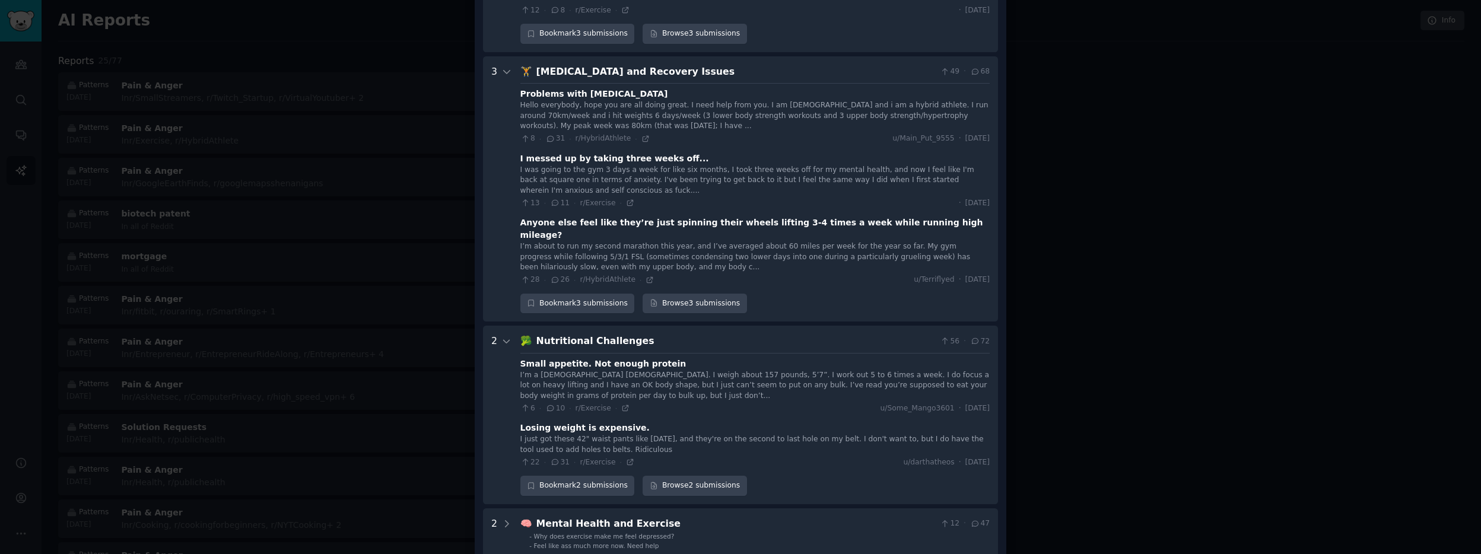
click at [561, 241] on div "I’m about to run my second marathon this year, and I’ve averaged about 60 miles…" at bounding box center [754, 256] width 469 height 31
click at [581, 241] on div "I’m about to run my second marathon this year, and I’ve averaged about 60 miles…" at bounding box center [754, 256] width 469 height 31
click at [627, 241] on div "I’m about to run my second marathon this year, and I’ve averaged about 60 miles…" at bounding box center [754, 256] width 469 height 31
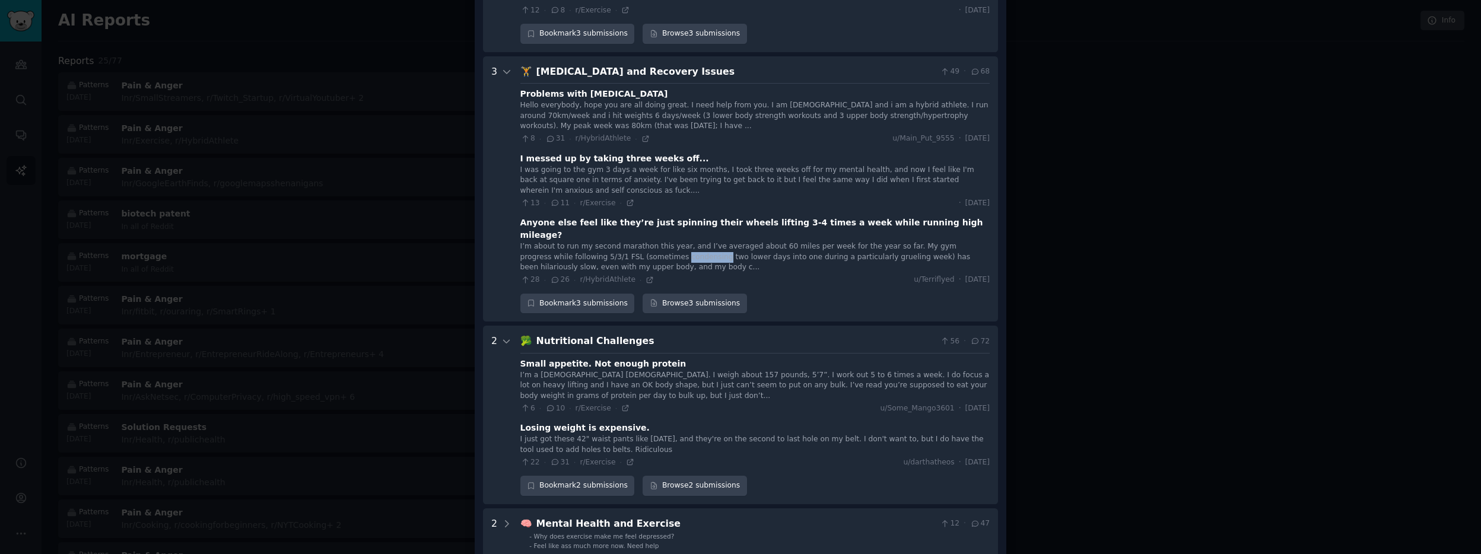
click at [627, 241] on div "I’m about to run my second marathon this year, and I’ve averaged about 60 miles…" at bounding box center [754, 256] width 469 height 31
click at [670, 241] on div "I’m about to run my second marathon this year, and I’ve averaged about 60 miles…" at bounding box center [754, 256] width 469 height 31
click at [671, 241] on div "I’m about to run my second marathon this year, and I’ve averaged about 60 miles…" at bounding box center [754, 256] width 469 height 31
click at [712, 241] on div "I’m about to run my second marathon this year, and I’ve averaged about 60 miles…" at bounding box center [754, 256] width 469 height 31
drag, startPoint x: 712, startPoint y: 232, endPoint x: 775, endPoint y: 231, distance: 63.5
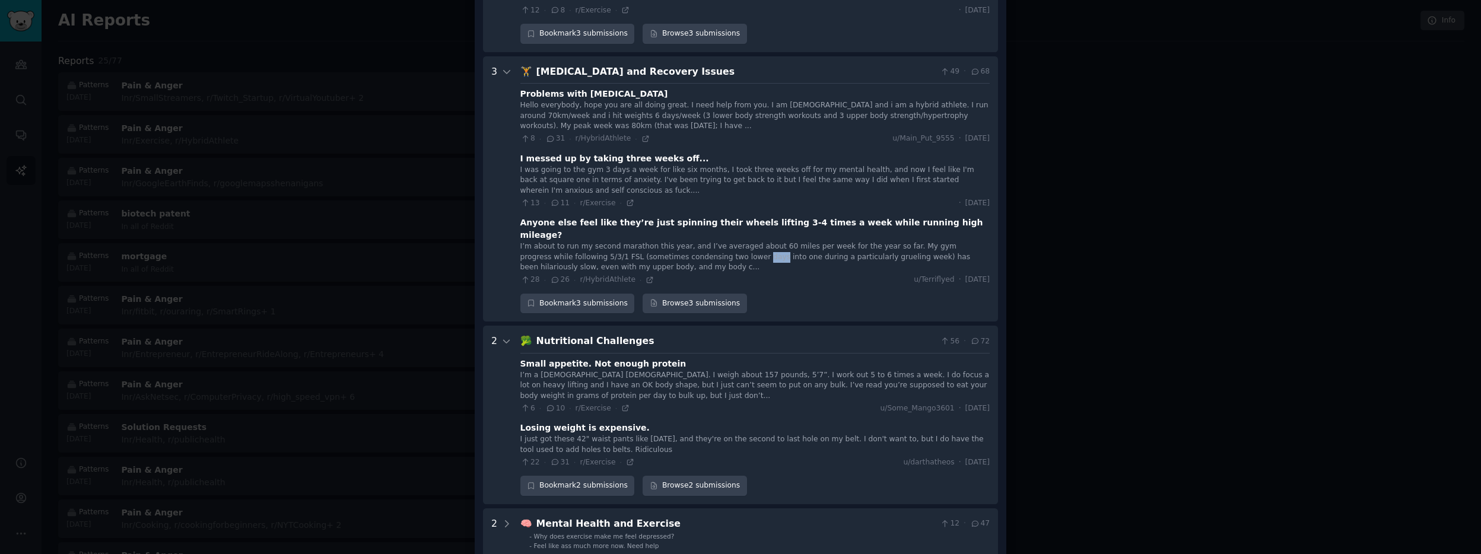
click at [713, 241] on div "I’m about to run my second marathon this year, and I’ve averaged about 60 miles…" at bounding box center [754, 256] width 469 height 31
click at [778, 241] on div "I’m about to run my second marathon this year, and I’ve averaged about 60 miles…" at bounding box center [754, 256] width 469 height 31
click at [780, 241] on div "I’m about to run my second marathon this year, and I’ve averaged about 60 miles…" at bounding box center [754, 256] width 469 height 31
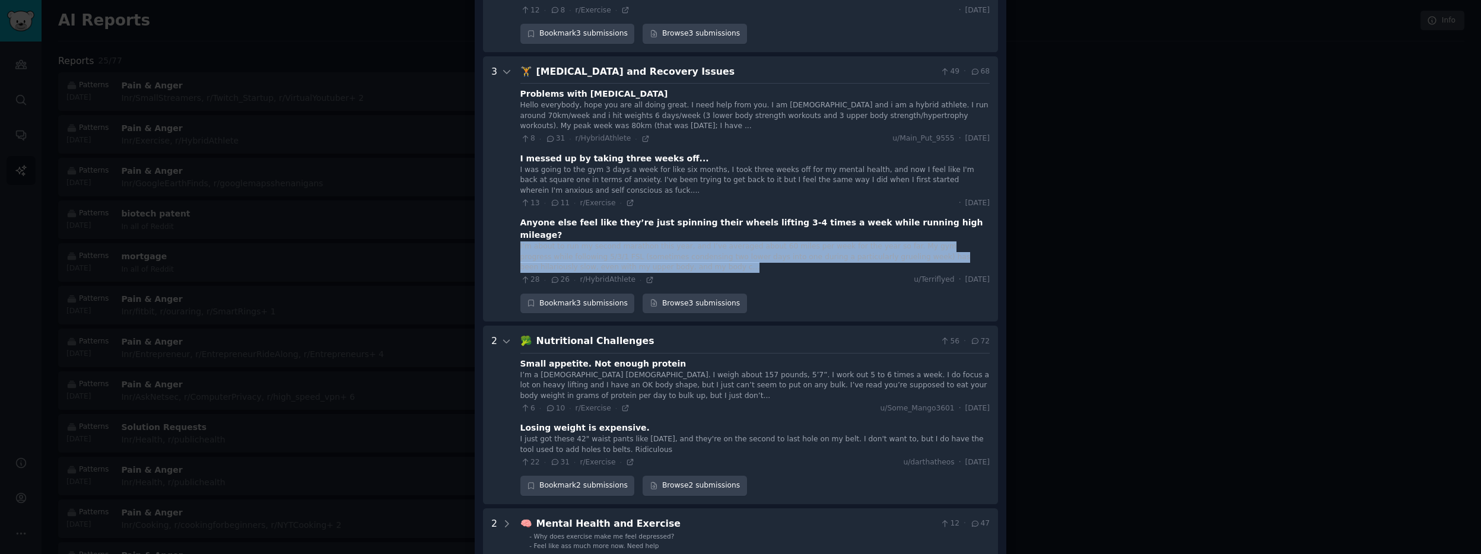
click at [780, 241] on div "I’m about to run my second marathon this year, and I’ve averaged about 60 miles…" at bounding box center [754, 256] width 469 height 31
click at [669, 241] on div "I’m about to run my second marathon this year, and I’ve averaged about 60 miles…" at bounding box center [754, 256] width 469 height 31
drag, startPoint x: 639, startPoint y: 241, endPoint x: 552, endPoint y: 215, distance: 91.2
click at [553, 241] on div "I’m about to run my second marathon this year, and I’ve averaged about 60 miles…" at bounding box center [754, 256] width 469 height 31
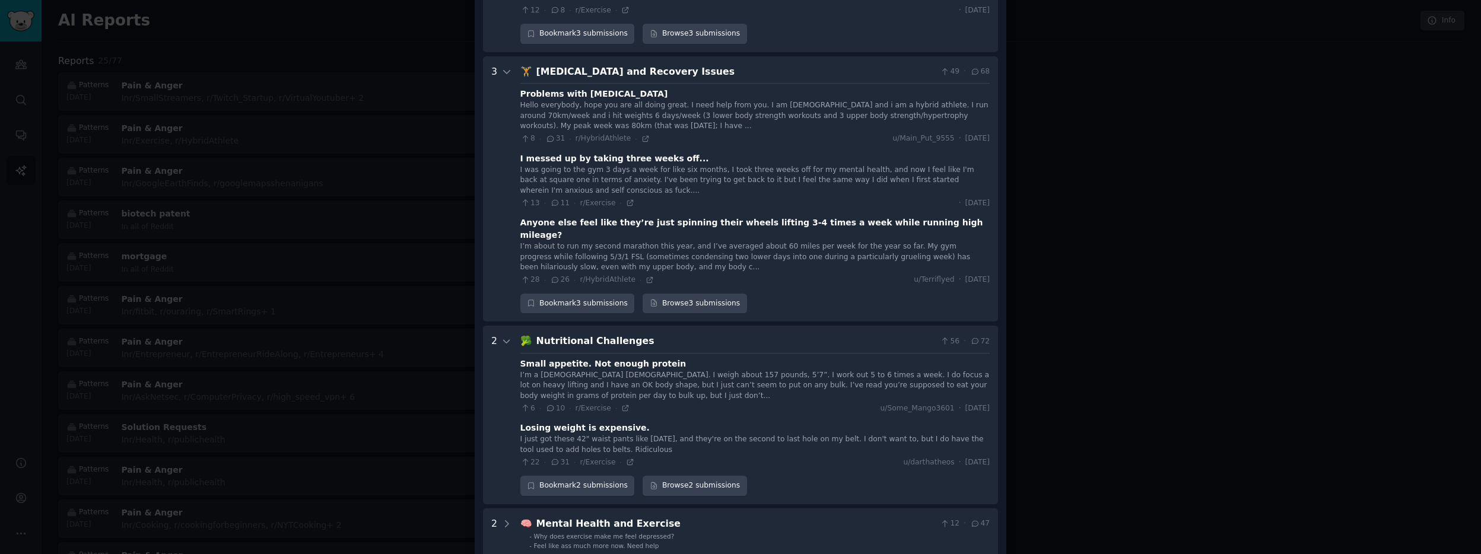
click at [554, 217] on div "Anyone else feel like they’re just spinning their wheels lifting 3-4 times a we…" at bounding box center [754, 229] width 469 height 25
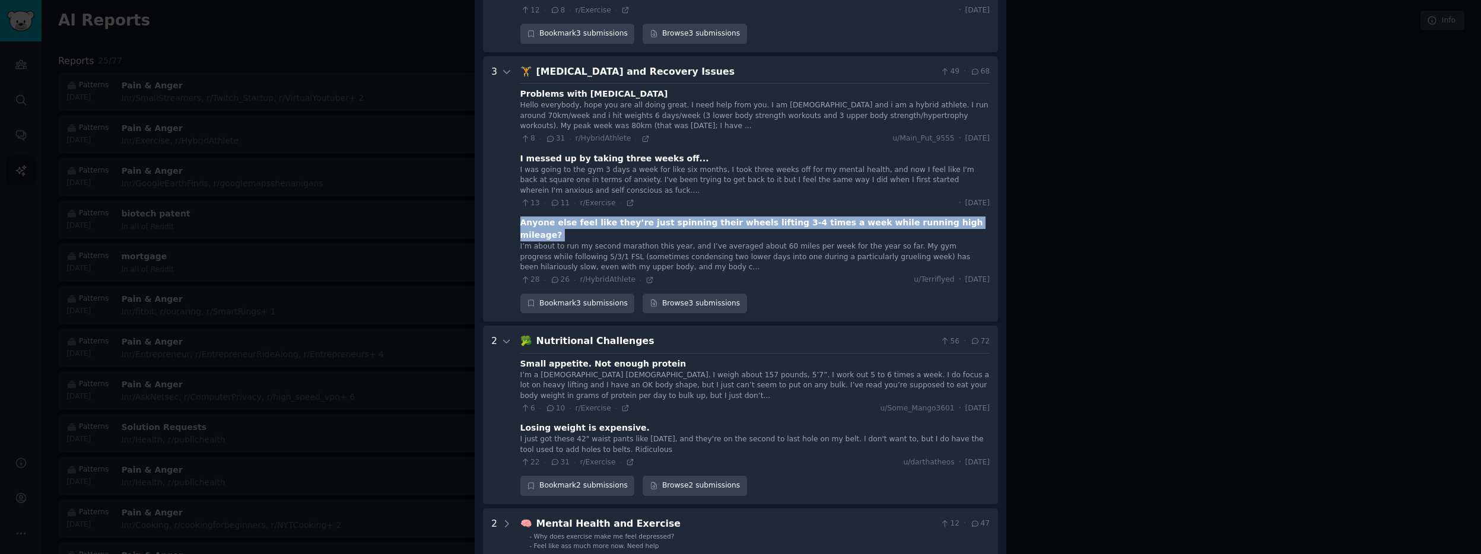
click at [554, 217] on div "Anyone else feel like they’re just spinning their wheels lifting 3-4 times a we…" at bounding box center [754, 229] width 469 height 25
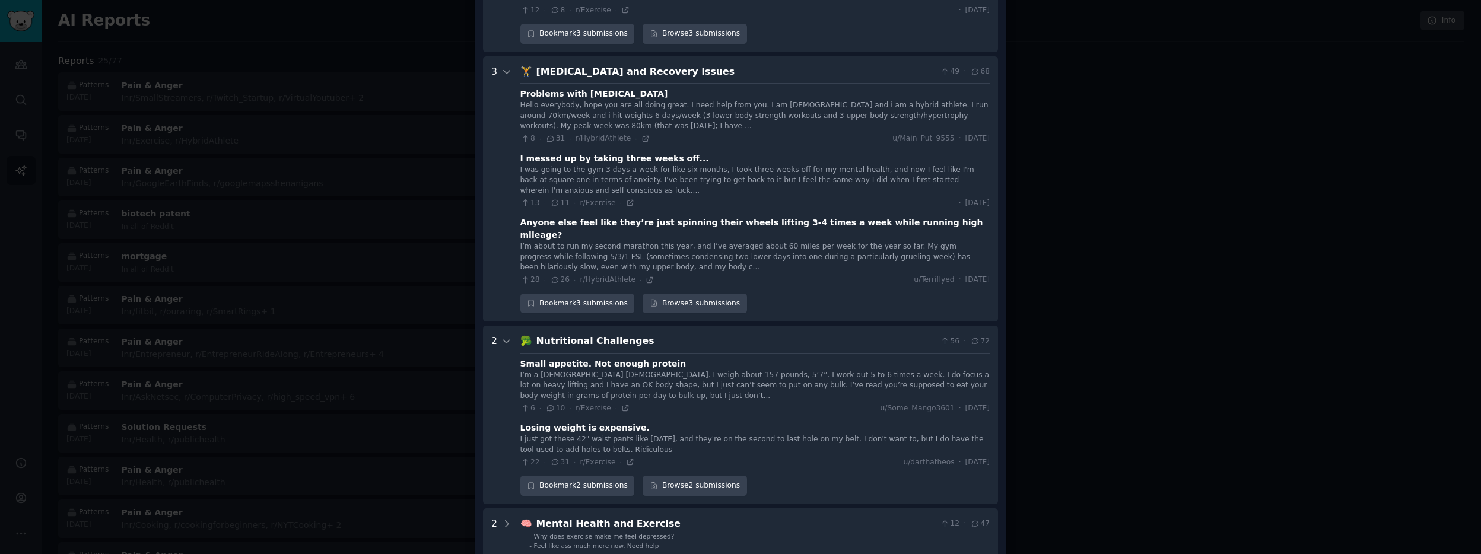
click at [631, 241] on div "I’m about to run my second marathon this year, and I’ve averaged about 60 miles…" at bounding box center [754, 256] width 469 height 31
click at [618, 217] on div "Anyone else feel like they’re just spinning their wheels lifting 3-4 times a we…" at bounding box center [754, 229] width 469 height 25
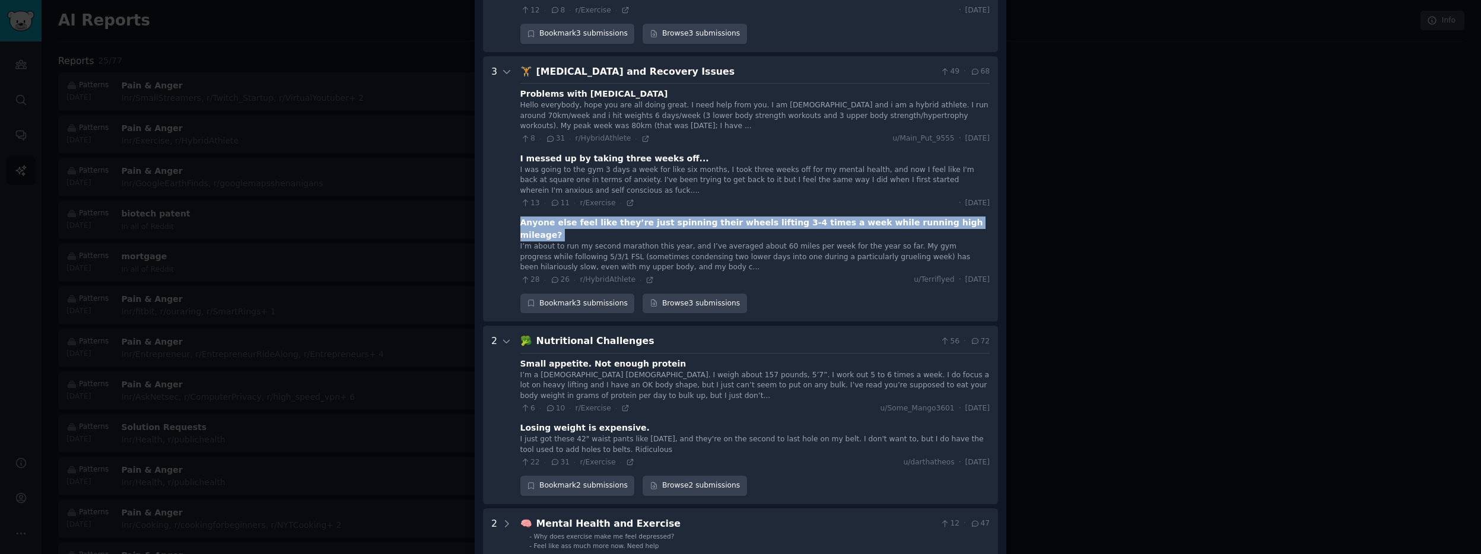
click at [618, 217] on div "Anyone else feel like they’re just spinning their wheels lifting 3-4 times a we…" at bounding box center [754, 229] width 469 height 25
copy div "Anyone else feel like they’re just spinning their wheels lifting 3-4 times a we…"
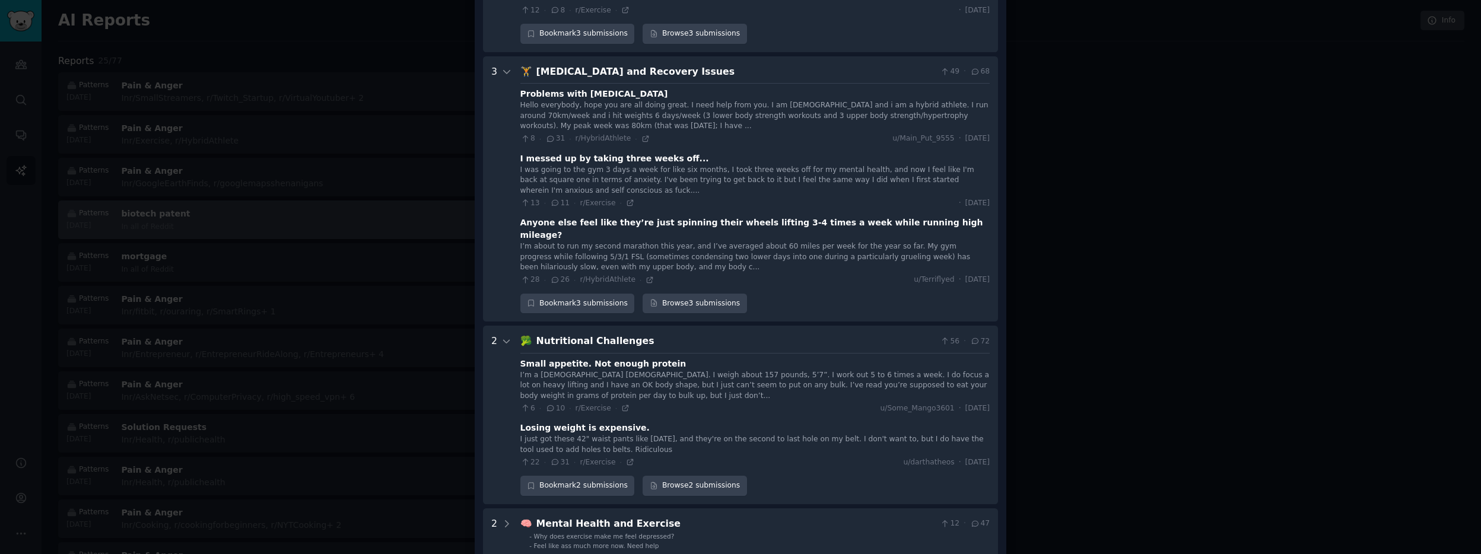
click at [396, 216] on div at bounding box center [740, 277] width 1481 height 554
